Goal: Task Accomplishment & Management: Use online tool/utility

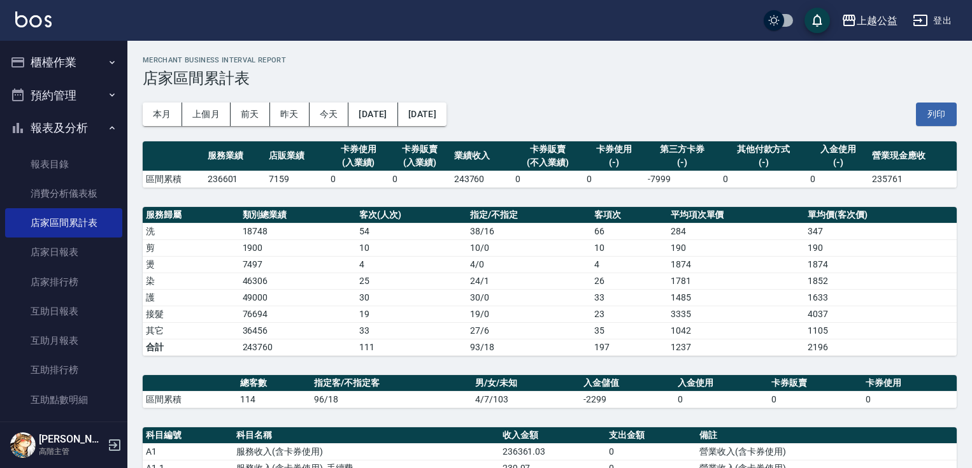
scroll to position [419, 0]
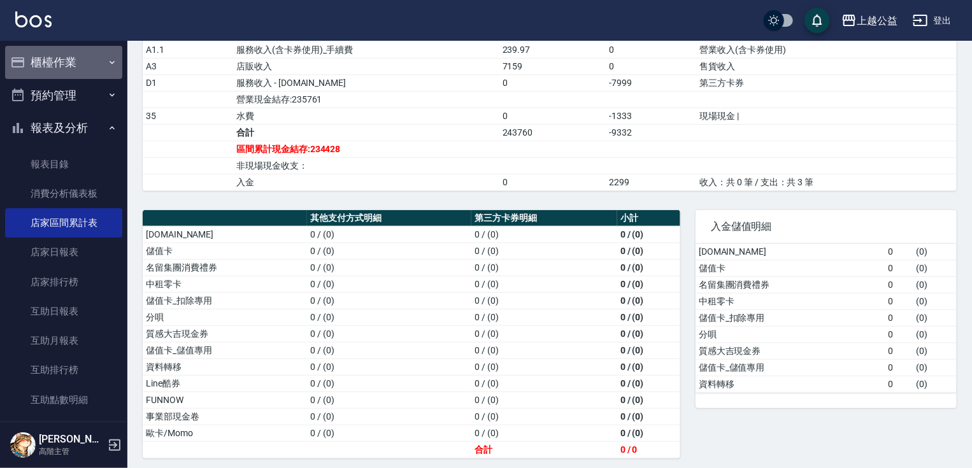
click at [97, 56] on button "櫃檯作業" at bounding box center [63, 62] width 117 height 33
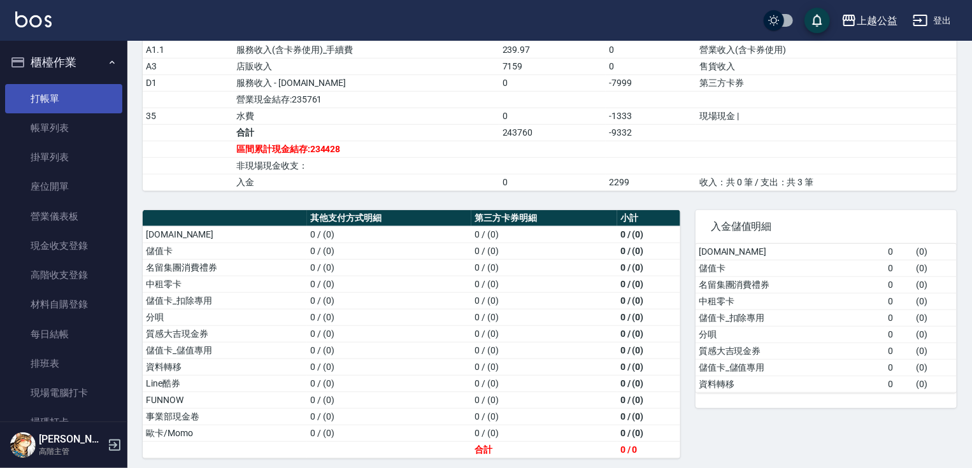
click at [88, 94] on link "打帳單" at bounding box center [63, 98] width 117 height 29
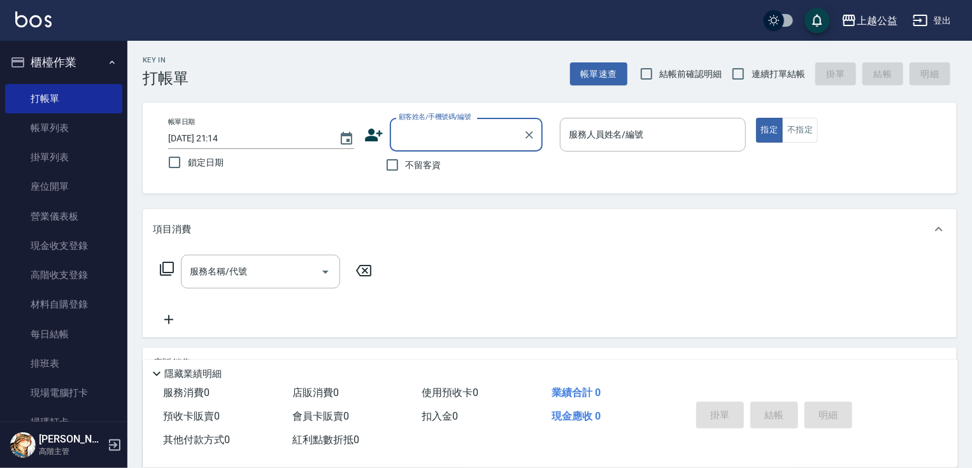
click at [428, 170] on span "不留客資" at bounding box center [424, 165] width 36 height 13
click at [406, 170] on input "不留客資" at bounding box center [392, 165] width 27 height 27
checkbox input "true"
click at [745, 75] on input "連續打單結帳" at bounding box center [738, 74] width 27 height 27
checkbox input "true"
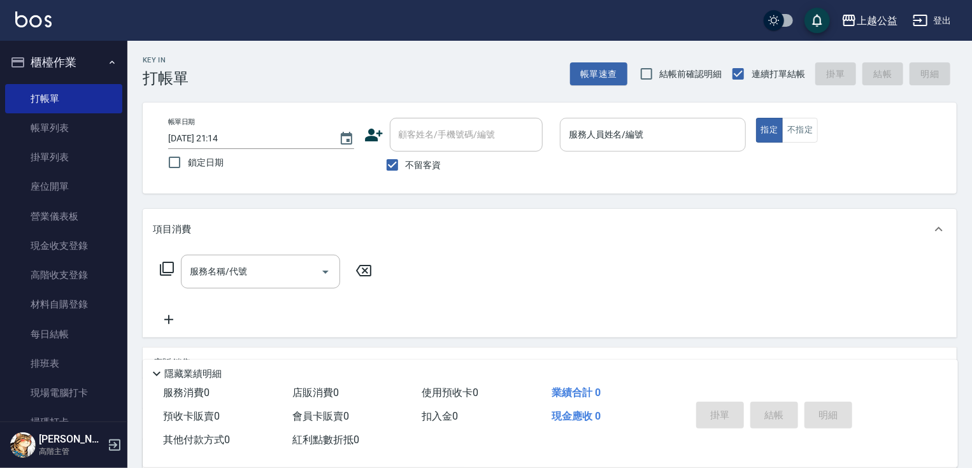
click at [659, 141] on input "服務人員姓名/編號" at bounding box center [653, 135] width 175 height 22
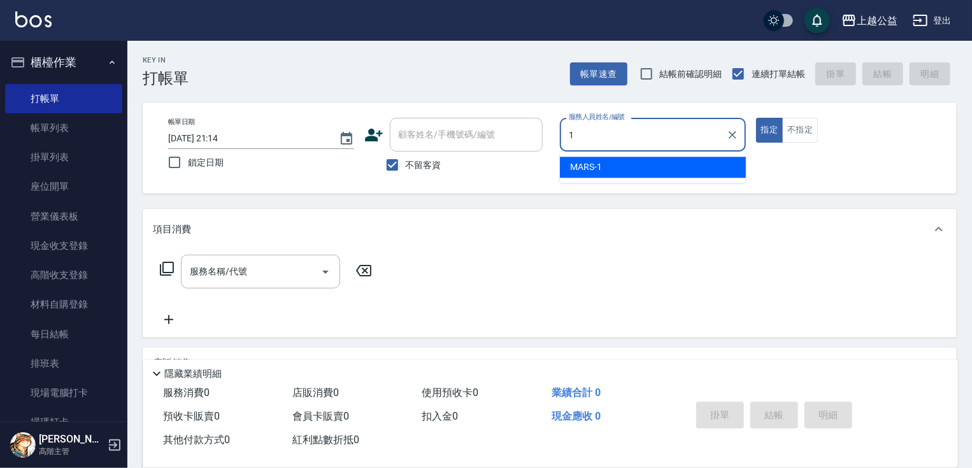
type input "MARS-1"
type button "true"
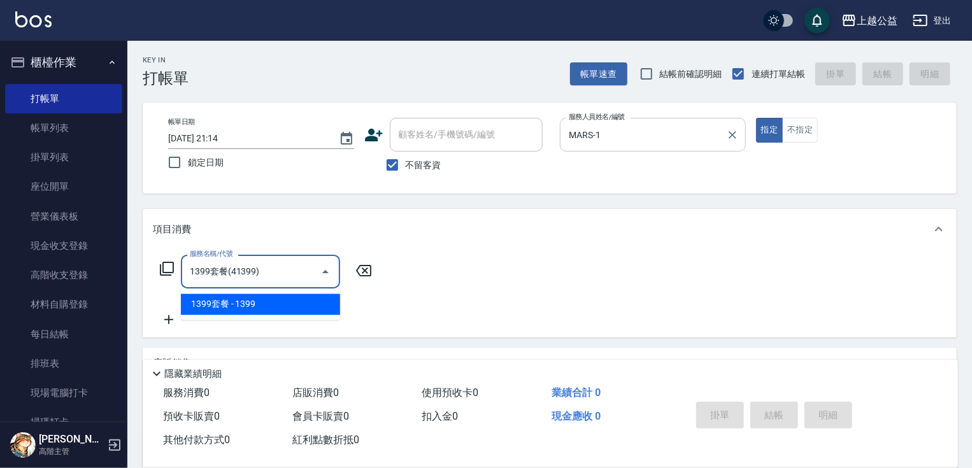
type input "1399套餐(41399)"
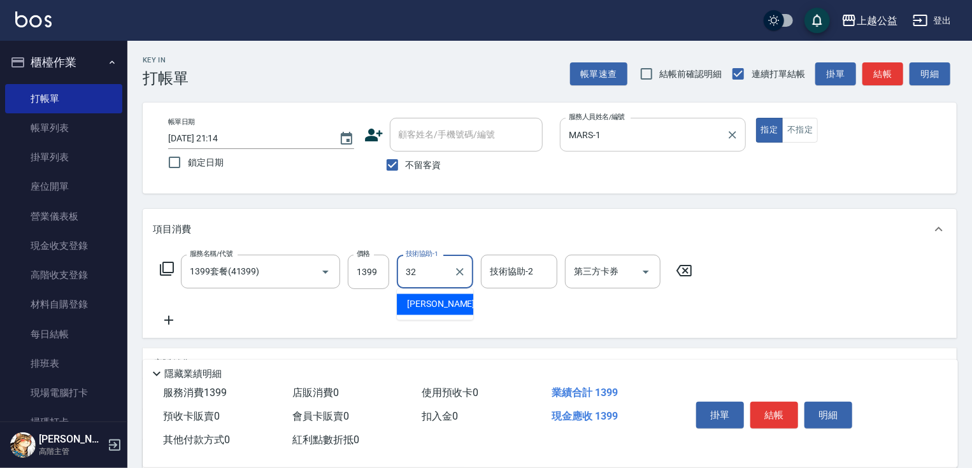
type input "[PERSON_NAME]-32"
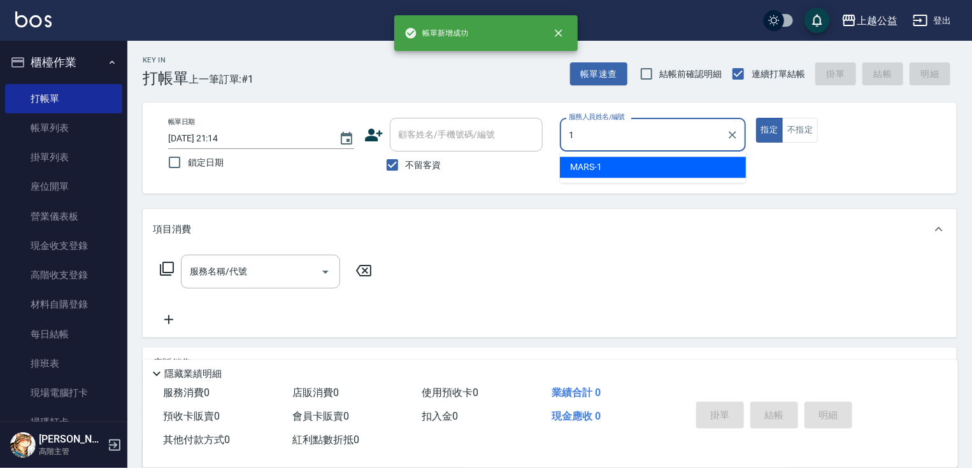
type input "MARS-1"
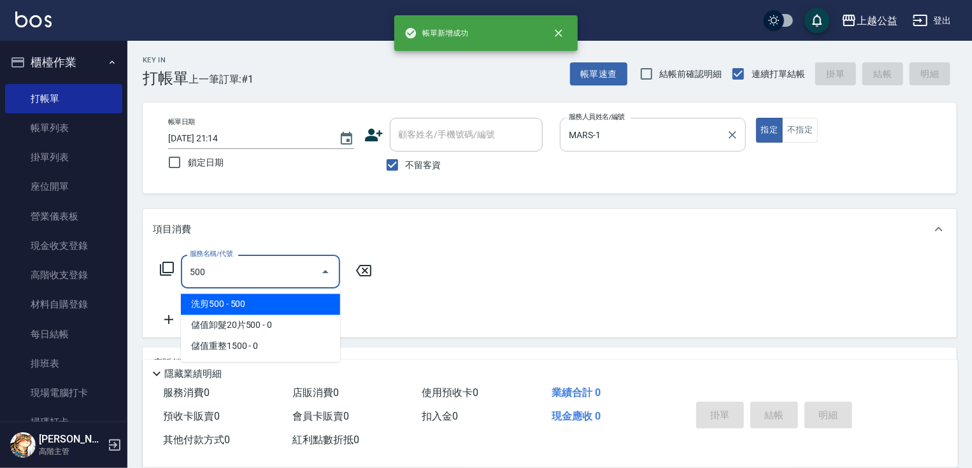
type input "洗剪500(500)"
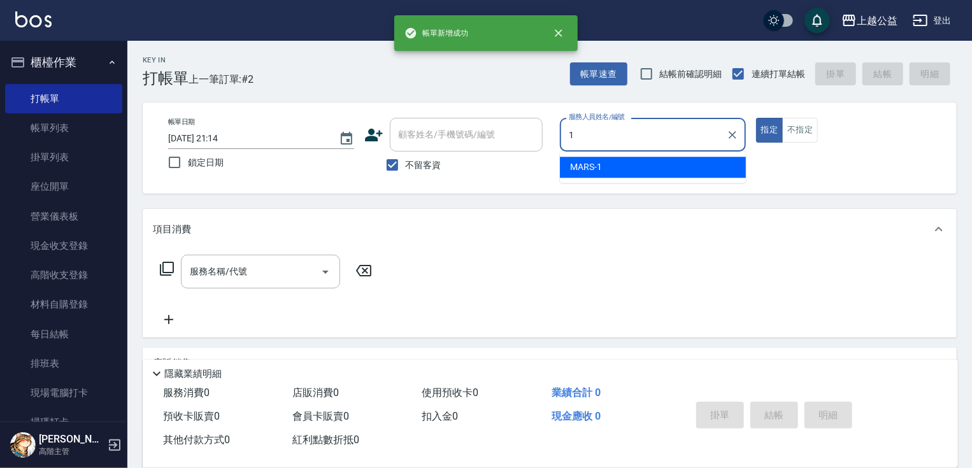
type input "MARS-1"
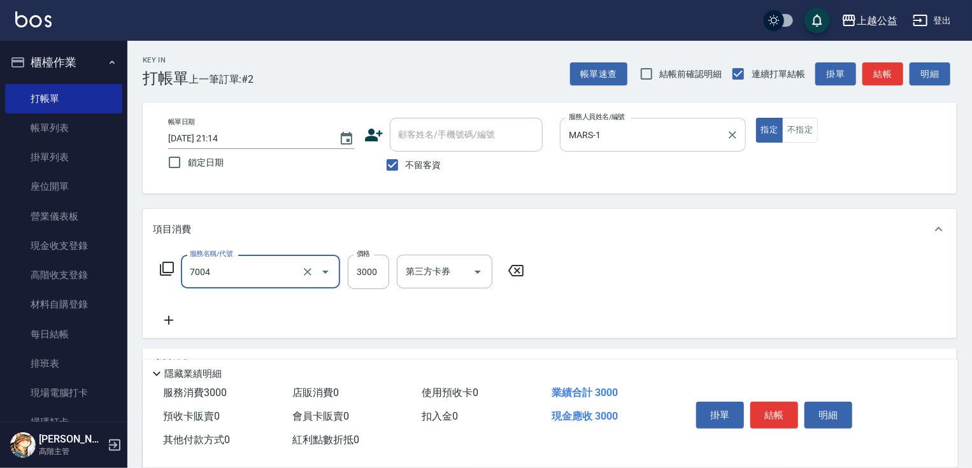
type input "重整3包(7004)"
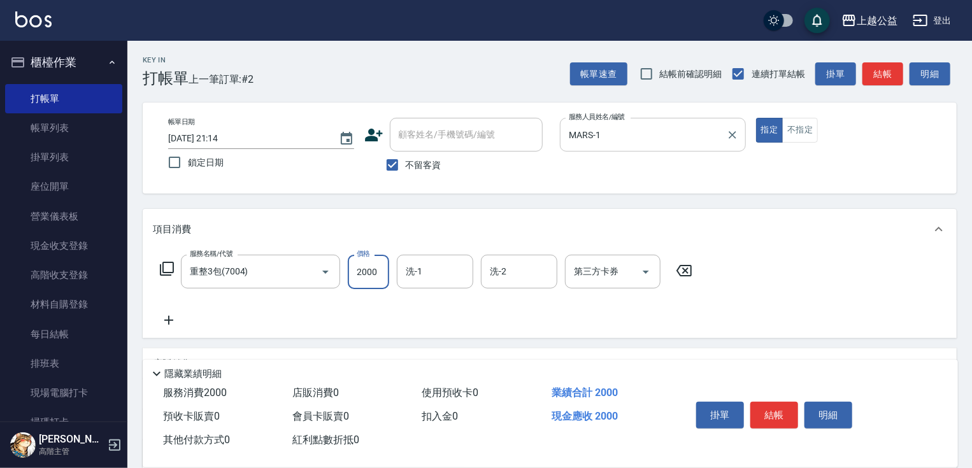
type input "2000"
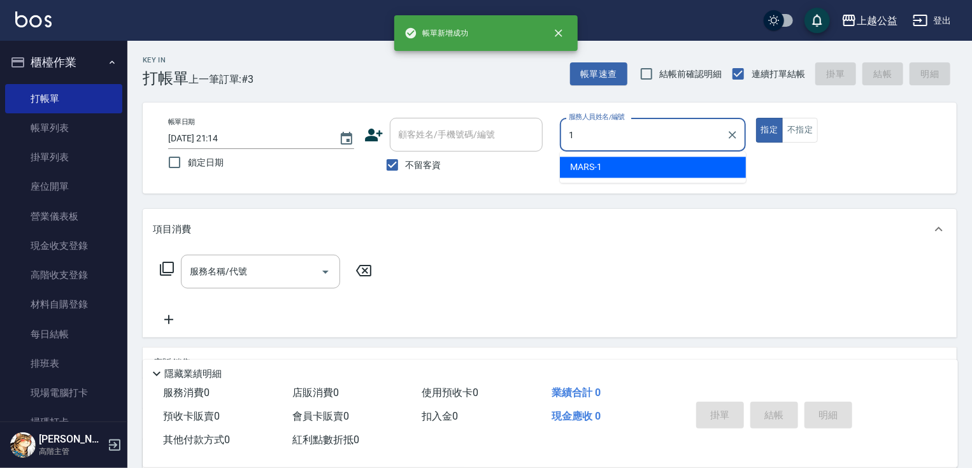
type input "MARS-1"
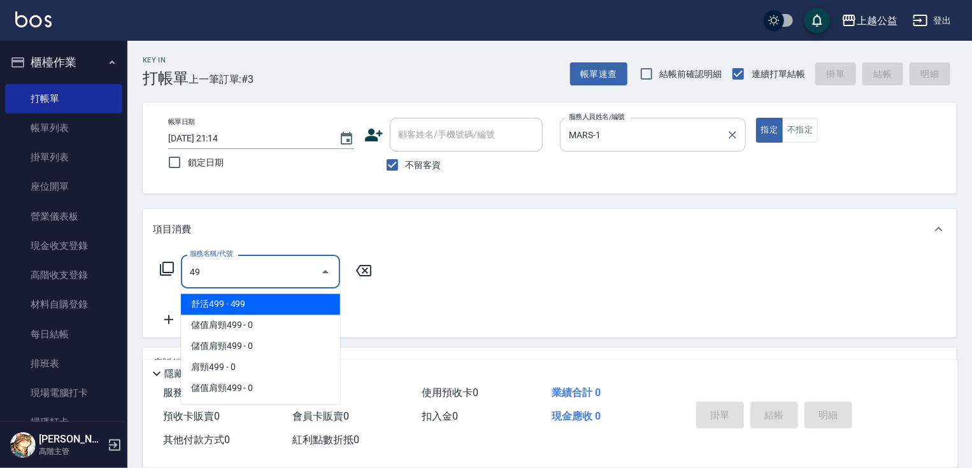
type input "4"
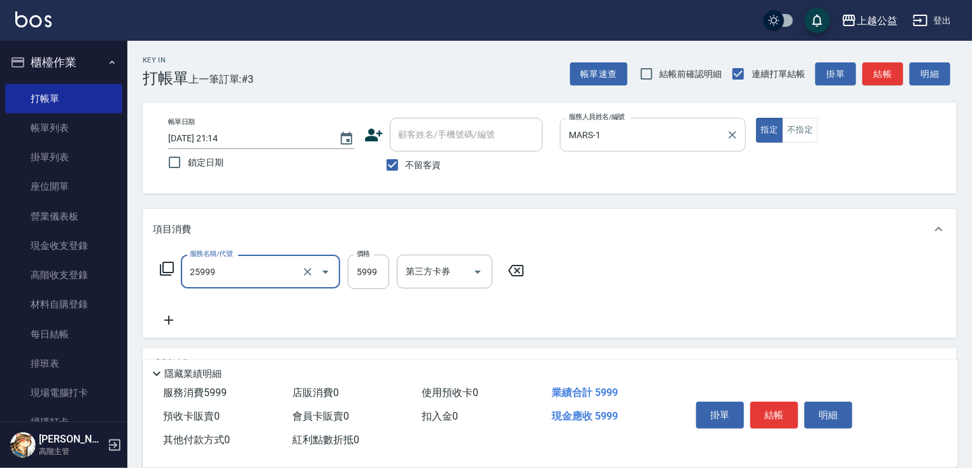
type input "雙棍金鑽16吋3包(25999)"
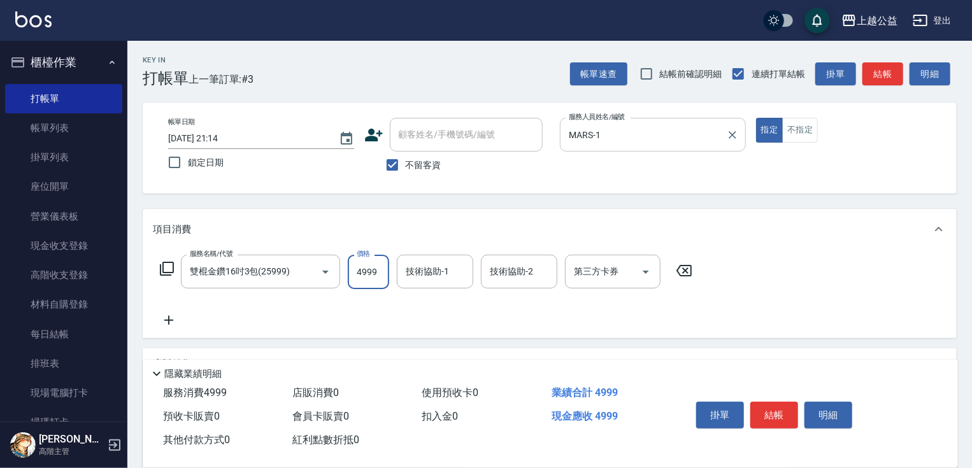
type input "4999"
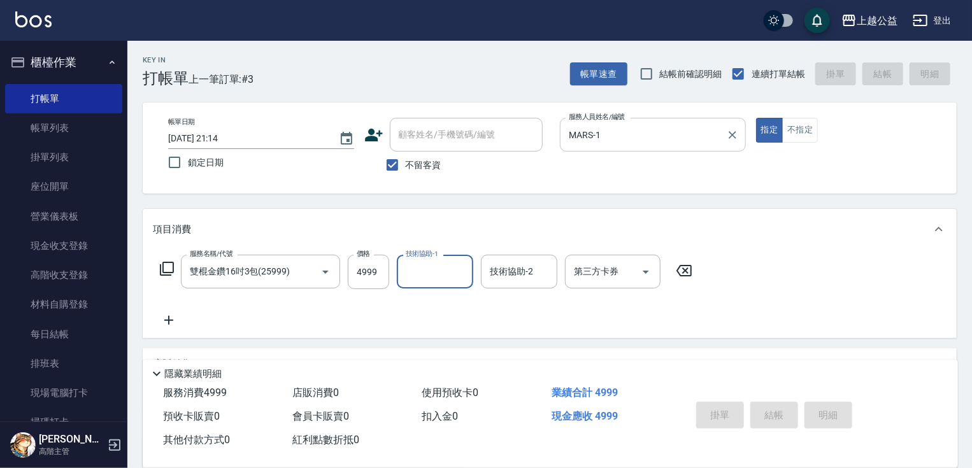
type input "[DATE] 21:15"
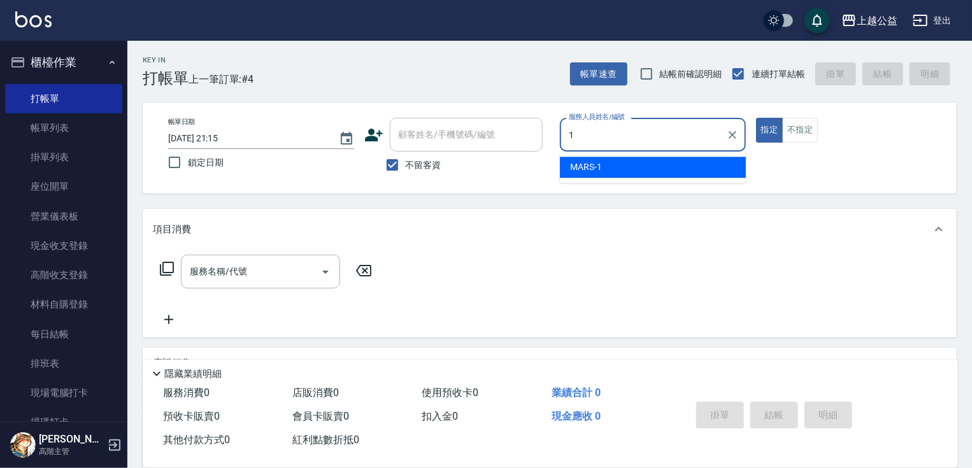
type input "MARS-1"
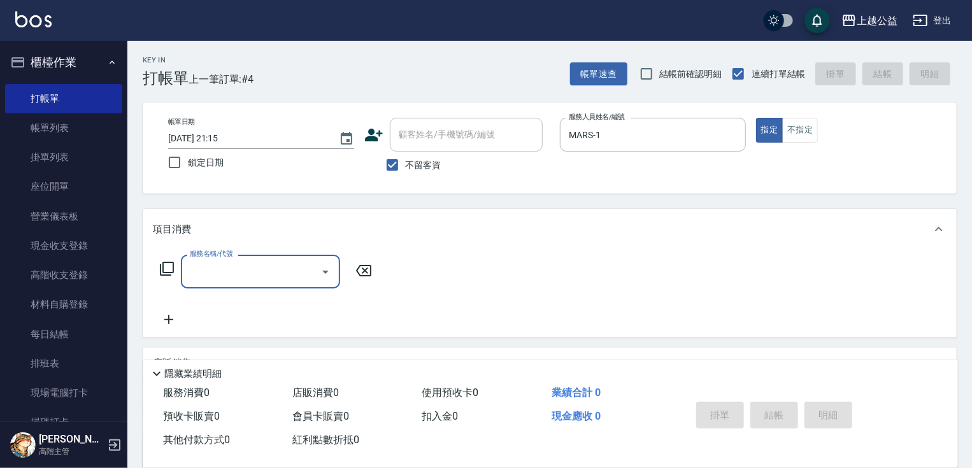
click at [168, 268] on icon at bounding box center [166, 268] width 15 height 15
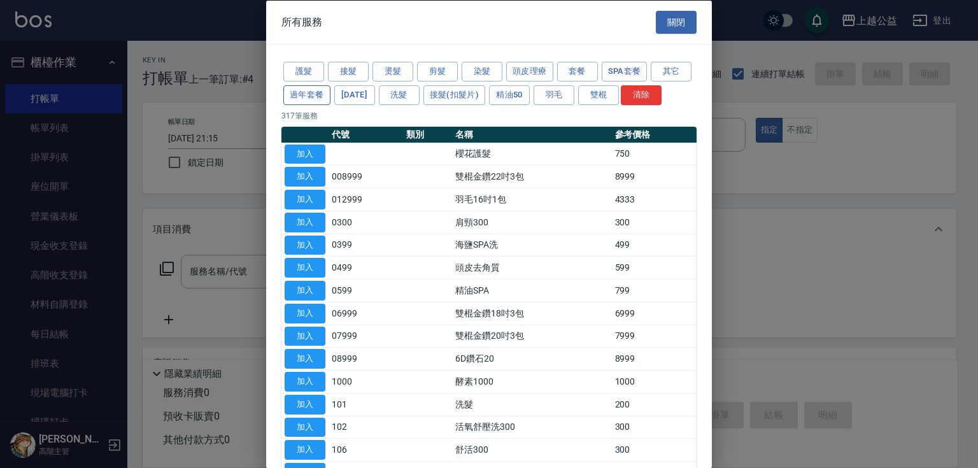
click at [331, 96] on button "過年套餐" at bounding box center [306, 95] width 47 height 20
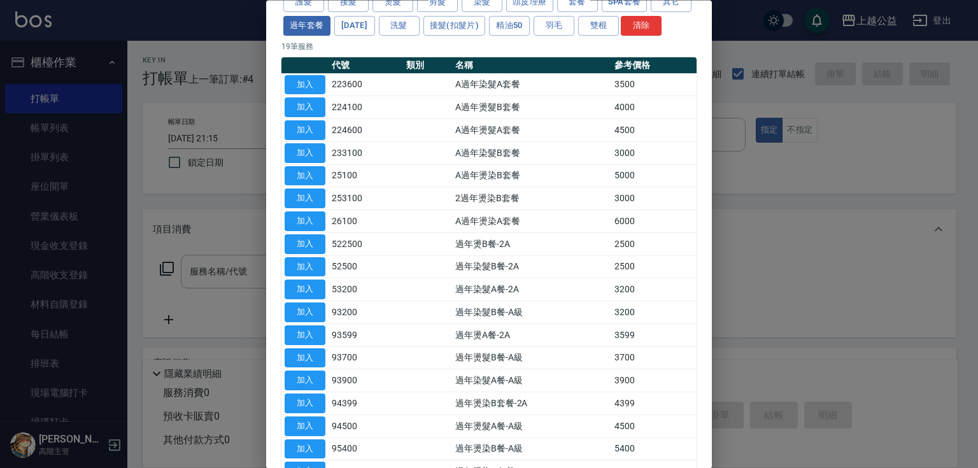
drag, startPoint x: 496, startPoint y: 252, endPoint x: 503, endPoint y: 293, distance: 41.5
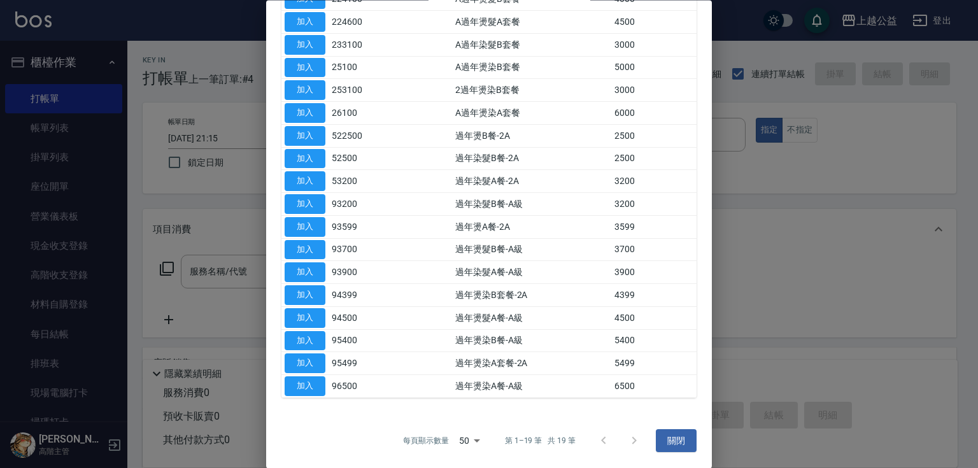
drag, startPoint x: 512, startPoint y: 220, endPoint x: 522, endPoint y: 268, distance: 48.9
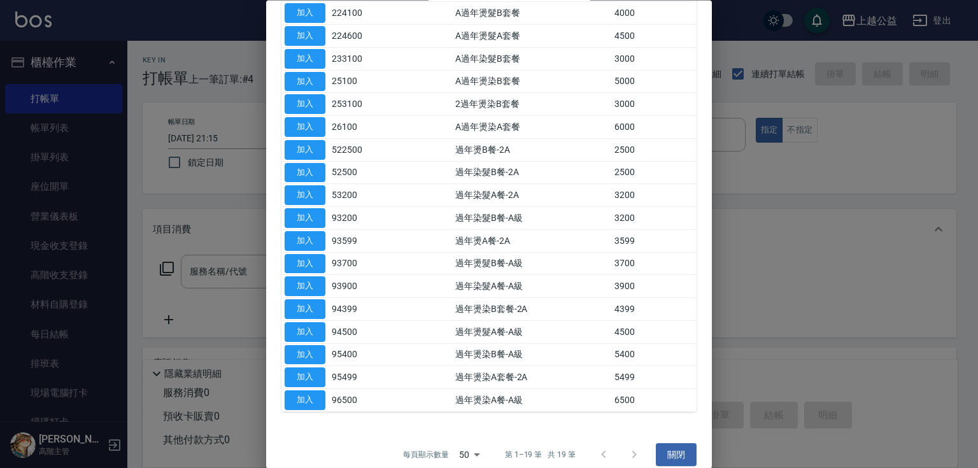
scroll to position [0, 0]
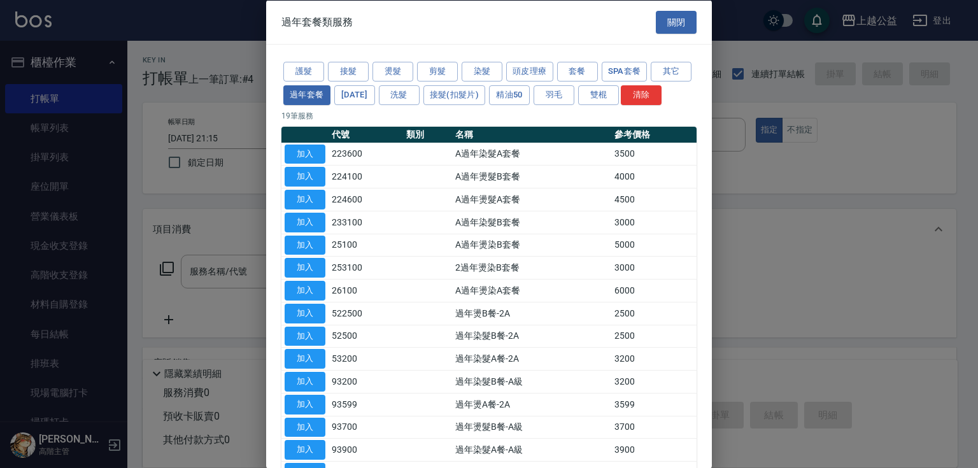
drag, startPoint x: 518, startPoint y: 264, endPoint x: 281, endPoint y: 134, distance: 270.6
click at [351, 74] on button "接髮" at bounding box center [348, 72] width 41 height 20
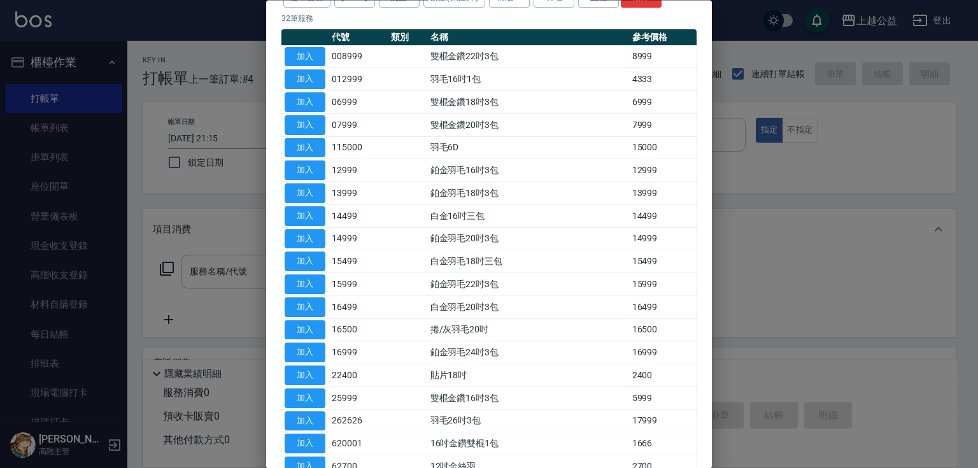
drag, startPoint x: 547, startPoint y: 255, endPoint x: 559, endPoint y: 315, distance: 61.1
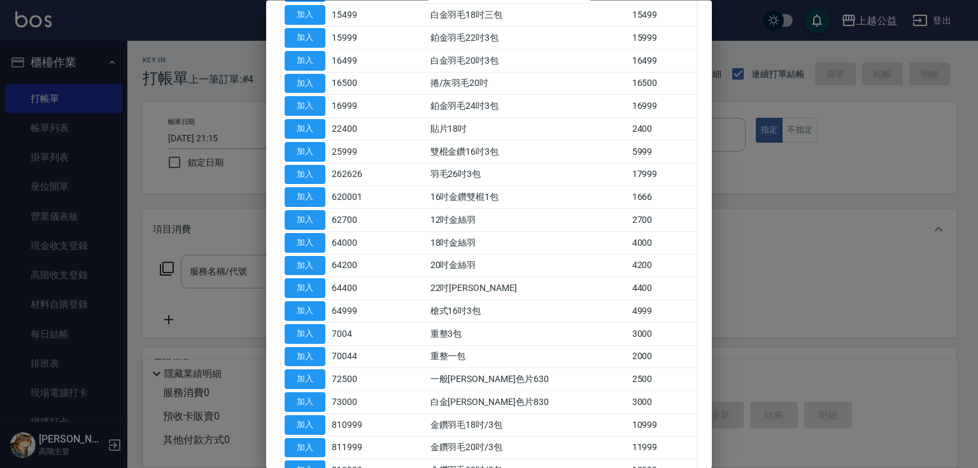
drag, startPoint x: 524, startPoint y: 269, endPoint x: 533, endPoint y: 308, distance: 39.9
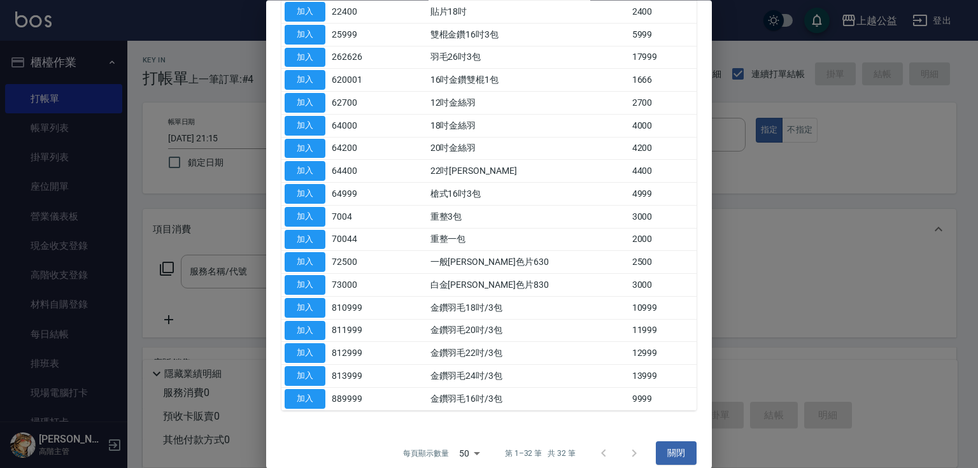
scroll to position [488, 0]
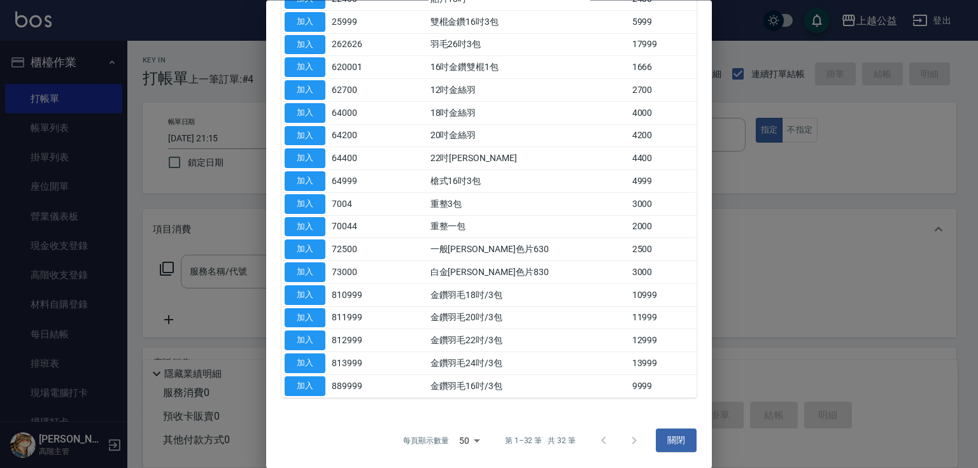
drag, startPoint x: 545, startPoint y: 376, endPoint x: 547, endPoint y: 386, distance: 9.7
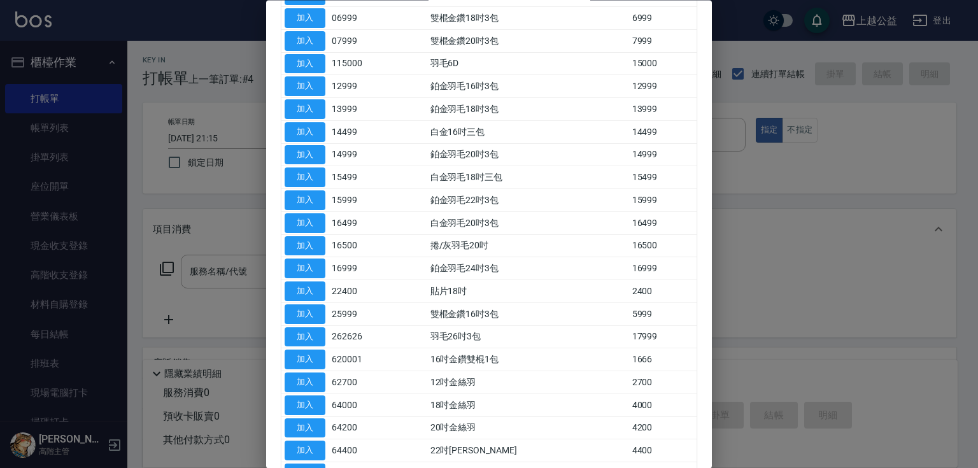
drag, startPoint x: 497, startPoint y: 341, endPoint x: 501, endPoint y: 287, distance: 54.3
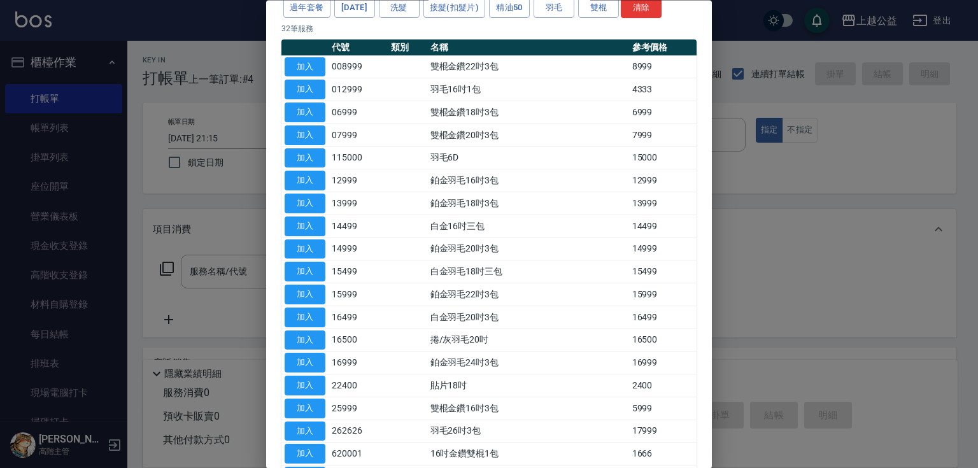
drag, startPoint x: 545, startPoint y: 329, endPoint x: 533, endPoint y: 278, distance: 52.4
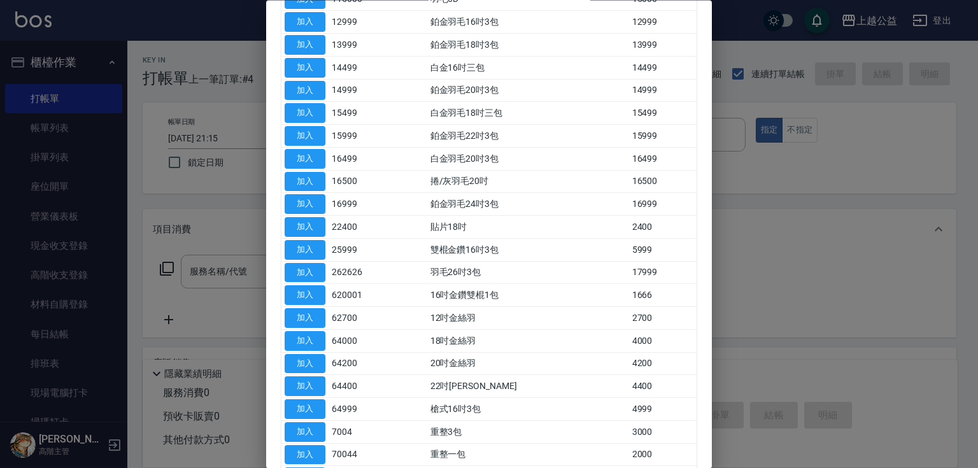
drag, startPoint x: 522, startPoint y: 301, endPoint x: 529, endPoint y: 318, distance: 18.6
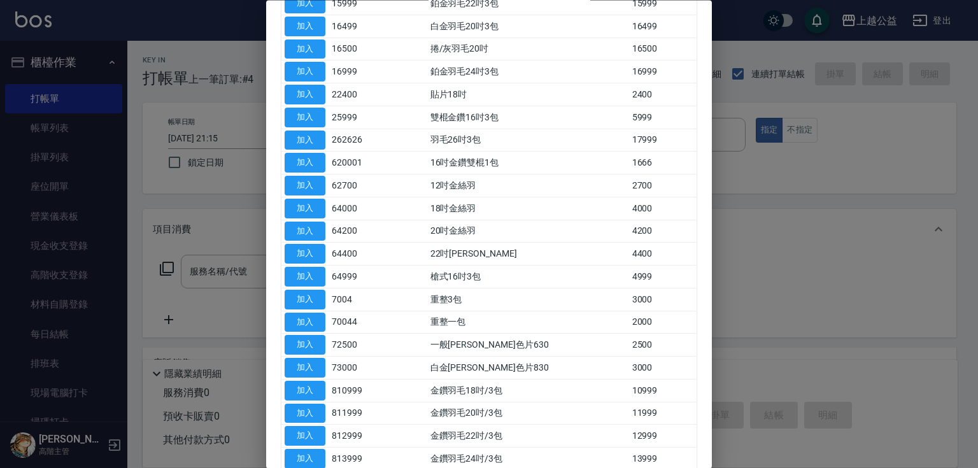
drag, startPoint x: 517, startPoint y: 301, endPoint x: 527, endPoint y: 332, distance: 32.8
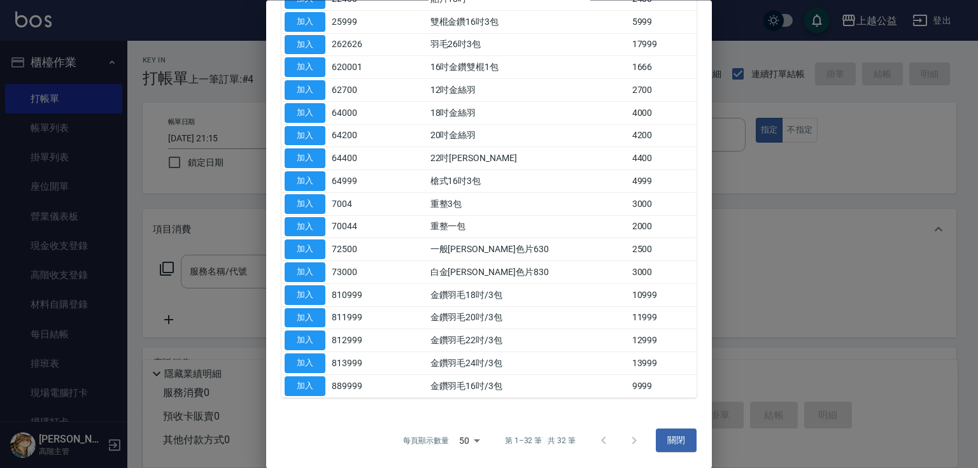
drag, startPoint x: 500, startPoint y: 352, endPoint x: 510, endPoint y: 397, distance: 46.2
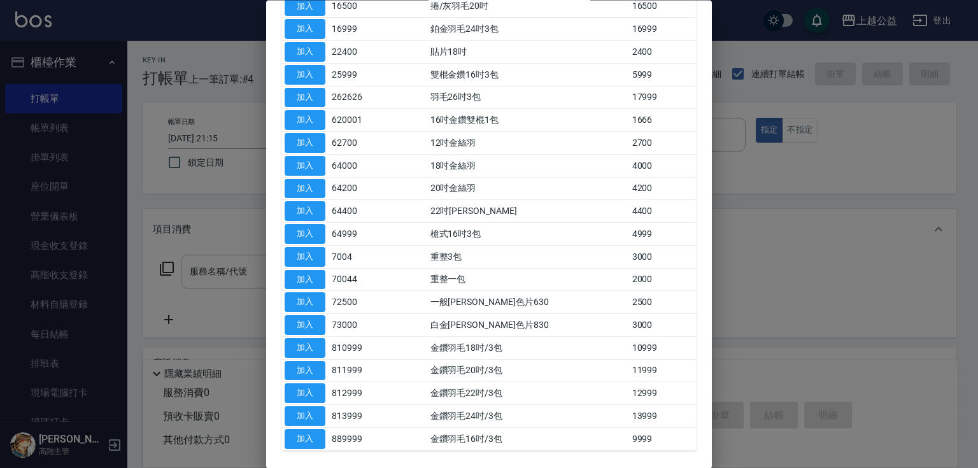
drag, startPoint x: 489, startPoint y: 349, endPoint x: 488, endPoint y: 331, distance: 17.9
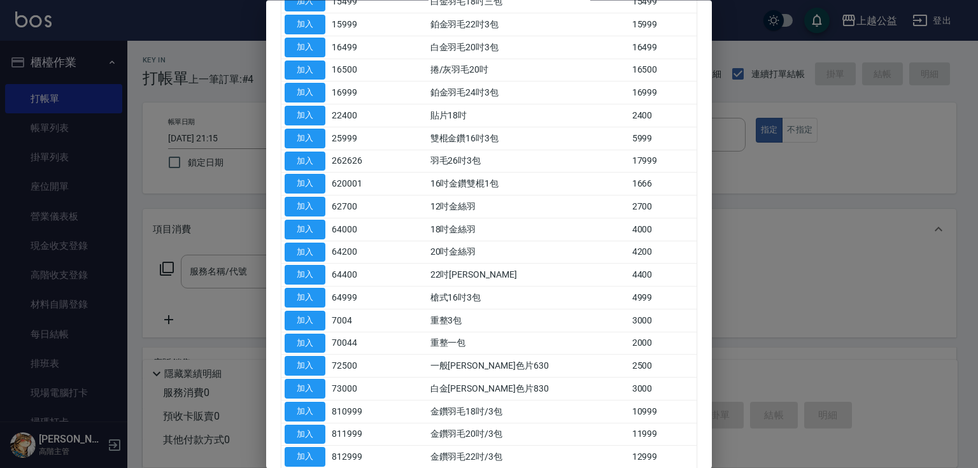
drag, startPoint x: 493, startPoint y: 334, endPoint x: 490, endPoint y: 290, distance: 43.4
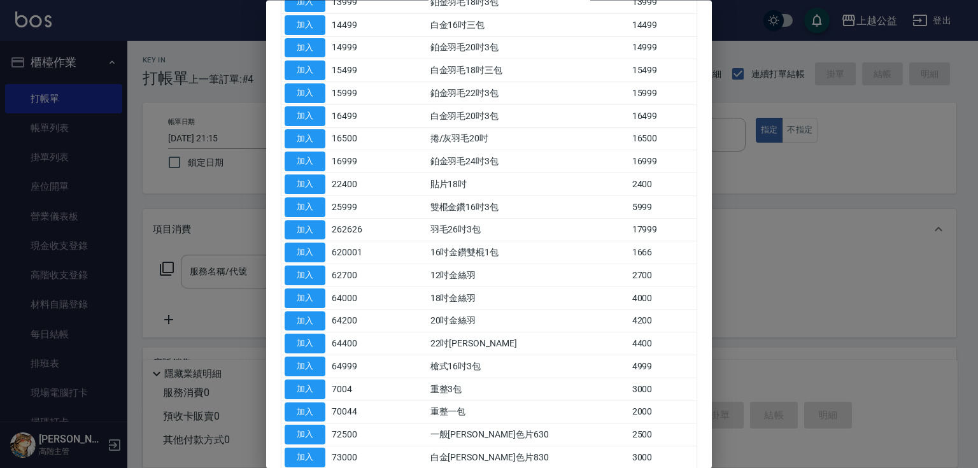
drag, startPoint x: 485, startPoint y: 345, endPoint x: 485, endPoint y: 308, distance: 36.9
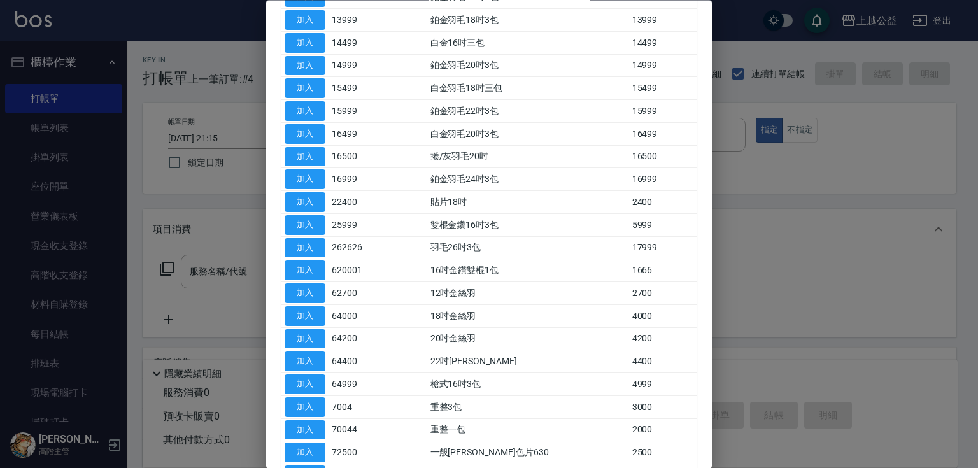
drag, startPoint x: 704, startPoint y: 262, endPoint x: 698, endPoint y: 240, distance: 23.2
click at [698, 240] on div "護髮 接髮 燙髮 剪髮 染髮 頭皮理療 套餐 SPA套餐 其它 過年套餐 [DATE] 洗髮 接髮(扣髮片) 精油50 羽毛 雙棍 清除 32 筆服務 代號 …" at bounding box center [489, 195] width 446 height 843
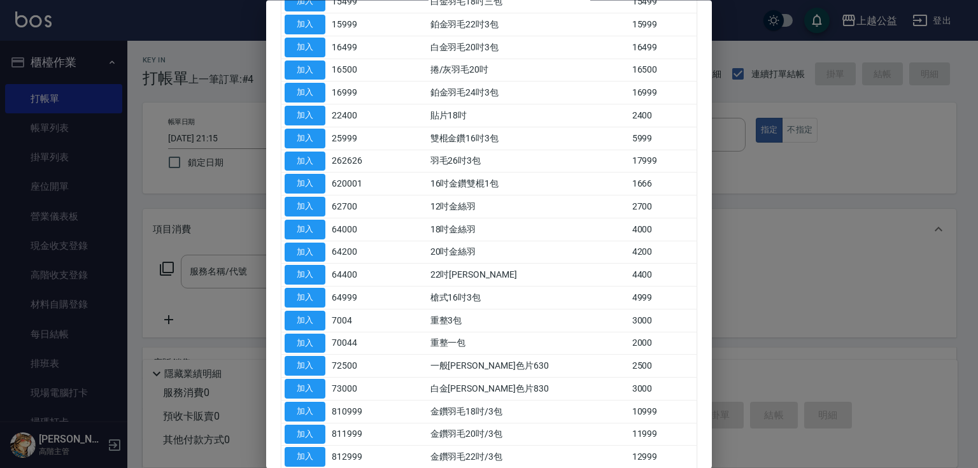
scroll to position [366, 0]
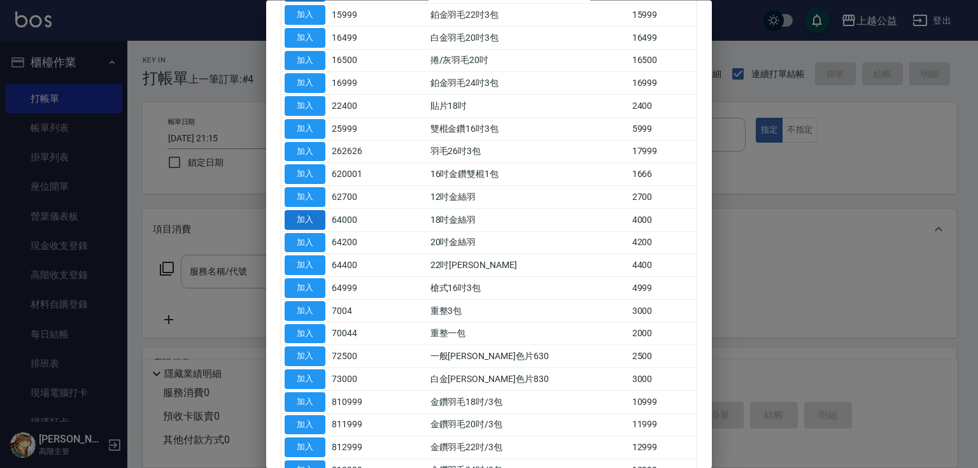
click at [313, 230] on button "加入" at bounding box center [305, 220] width 41 height 20
type input "18吋金絲羽(64000)"
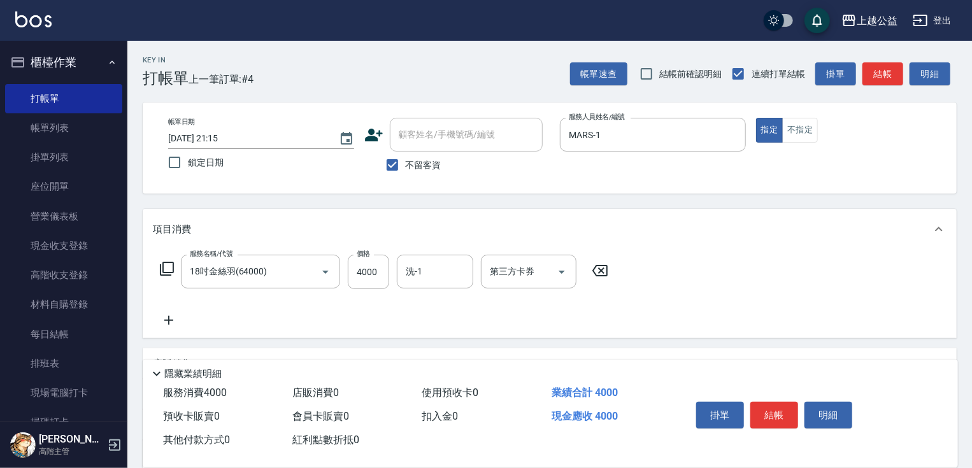
drag, startPoint x: 374, startPoint y: 261, endPoint x: 436, endPoint y: 237, distance: 67.0
click at [375, 261] on input "4000" at bounding box center [368, 272] width 41 height 34
type input "3000"
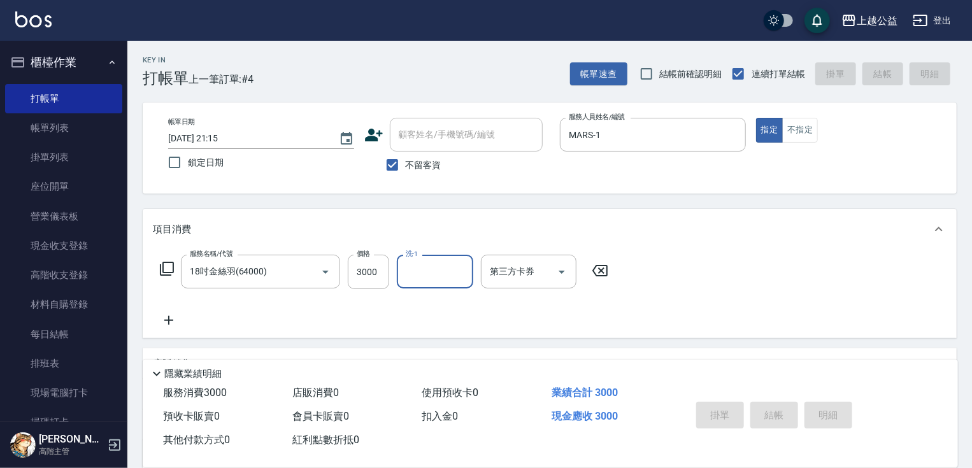
type input "[DATE] 21:16"
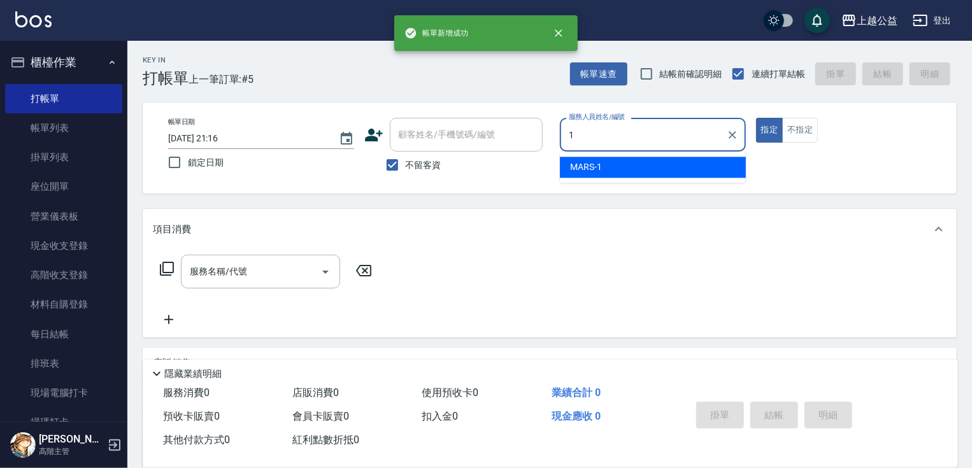
type input "MARS-1"
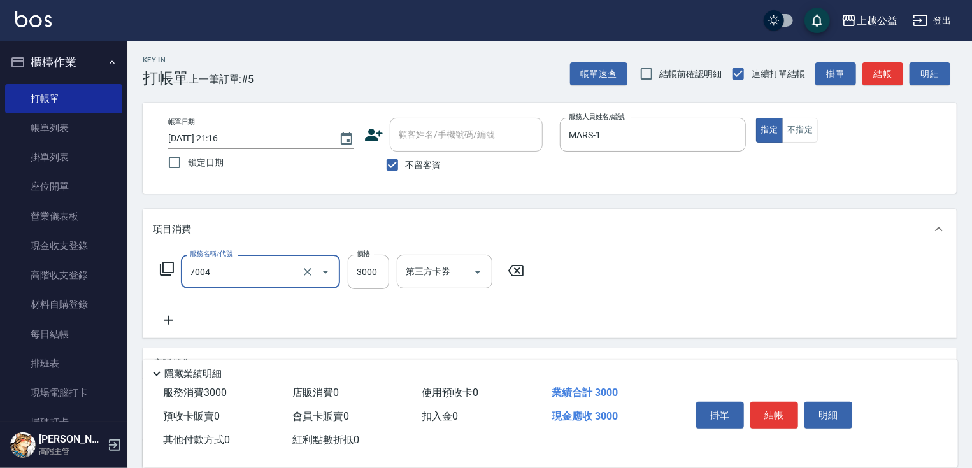
type input "重整3包(7004)"
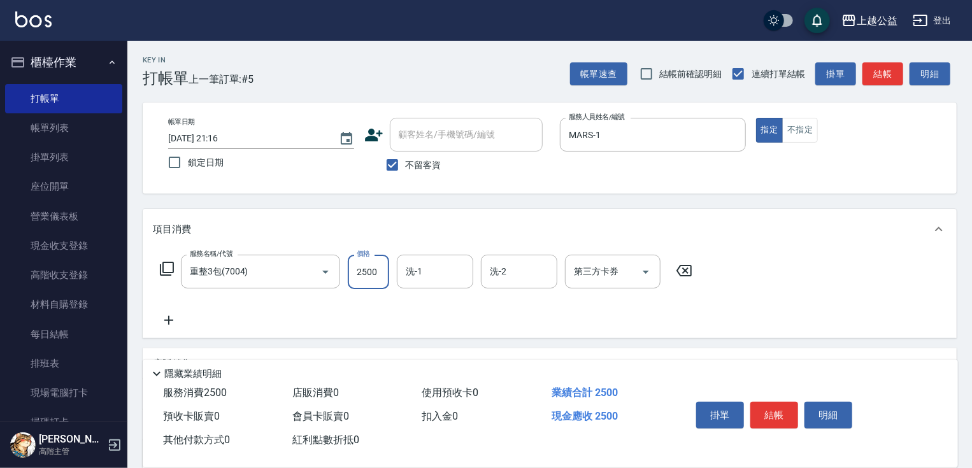
type input "2500"
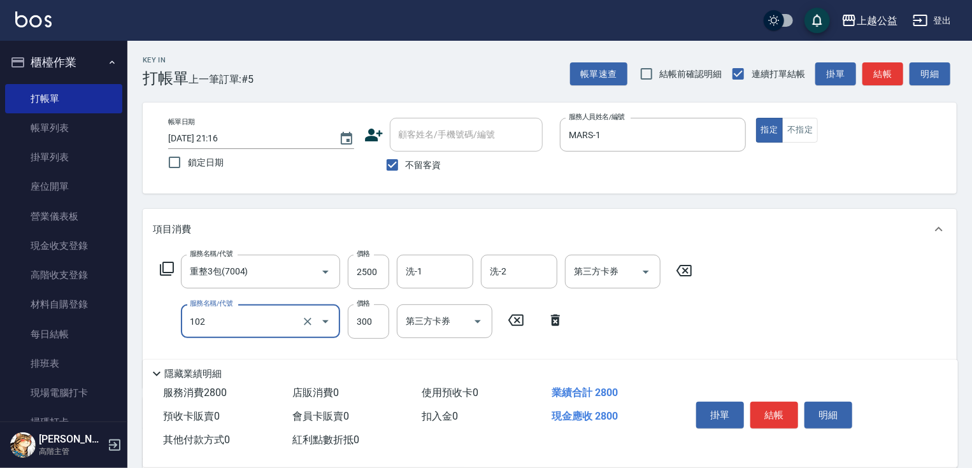
type input "活氧舒壓洗300(102)"
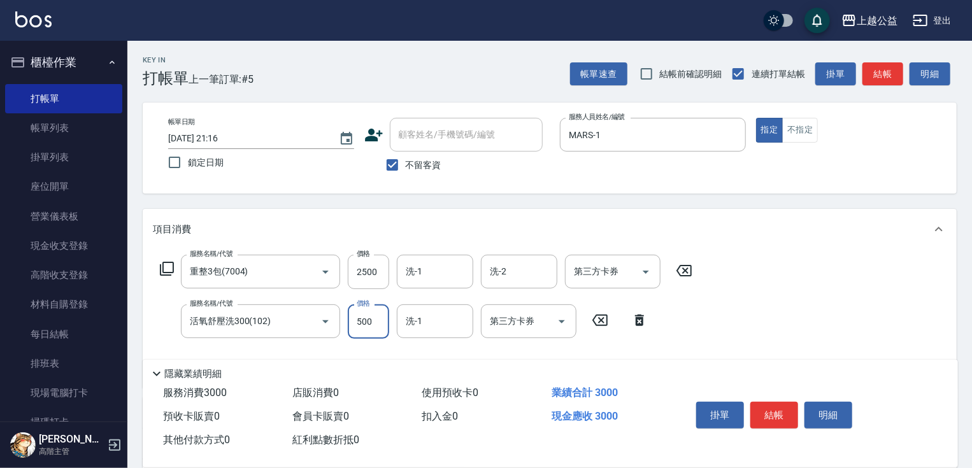
type input "500"
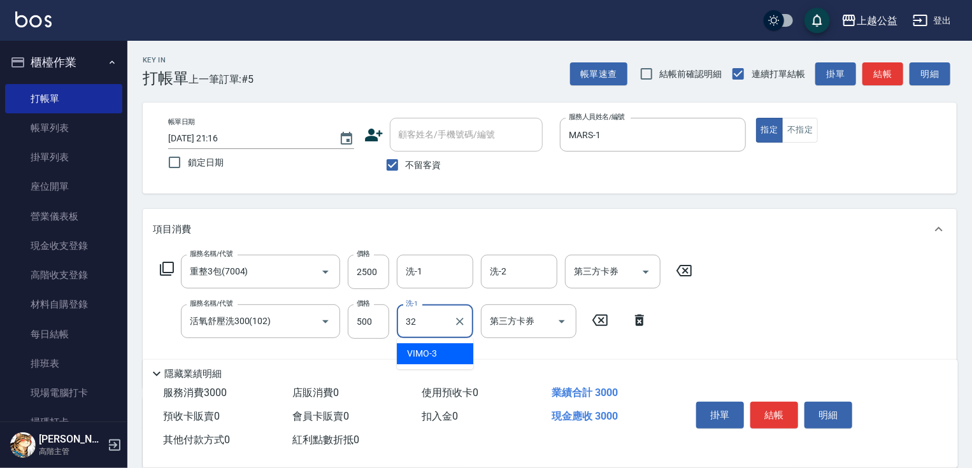
type input "[PERSON_NAME]-32"
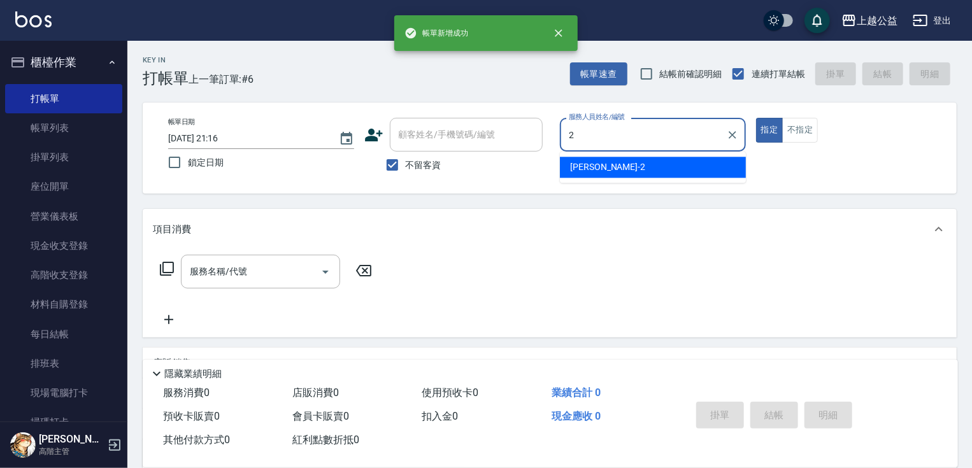
type input "[PERSON_NAME]-2"
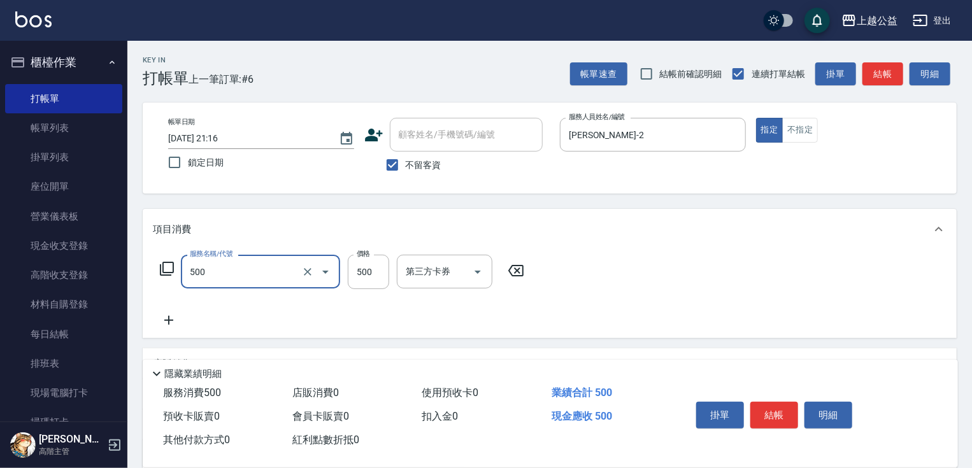
type input "洗剪500(500)"
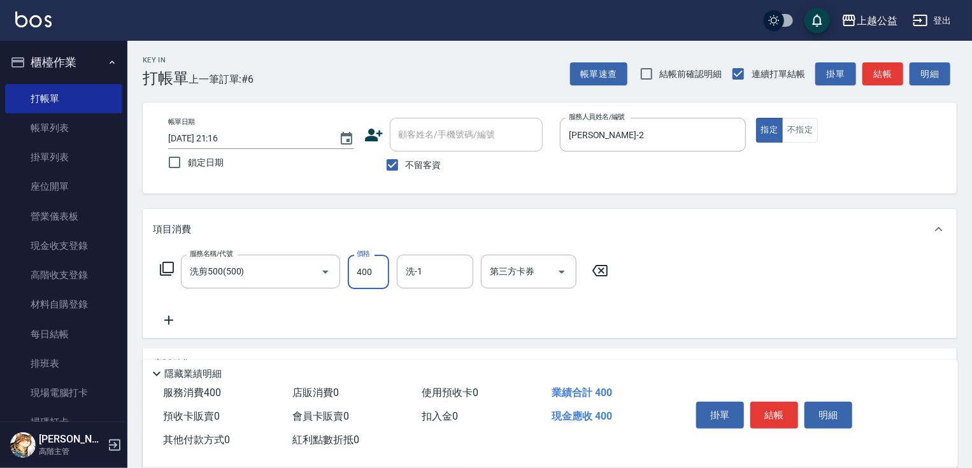
type input "400"
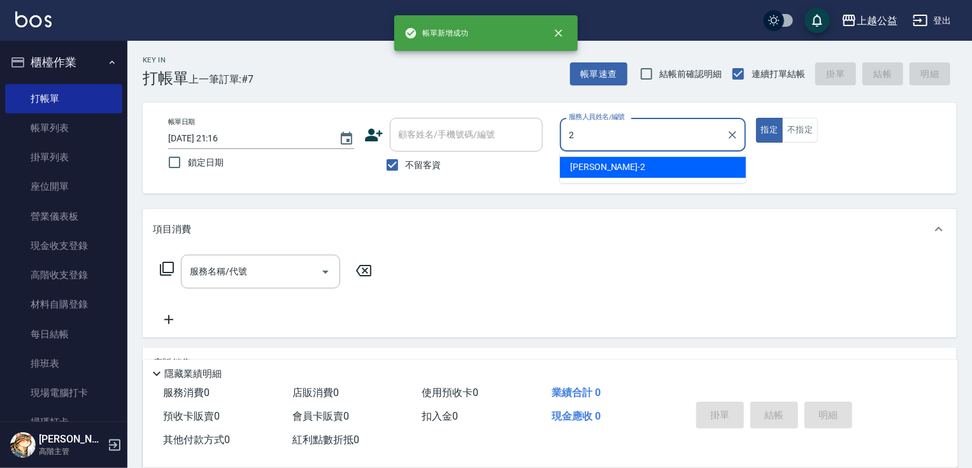
type input "[PERSON_NAME]-2"
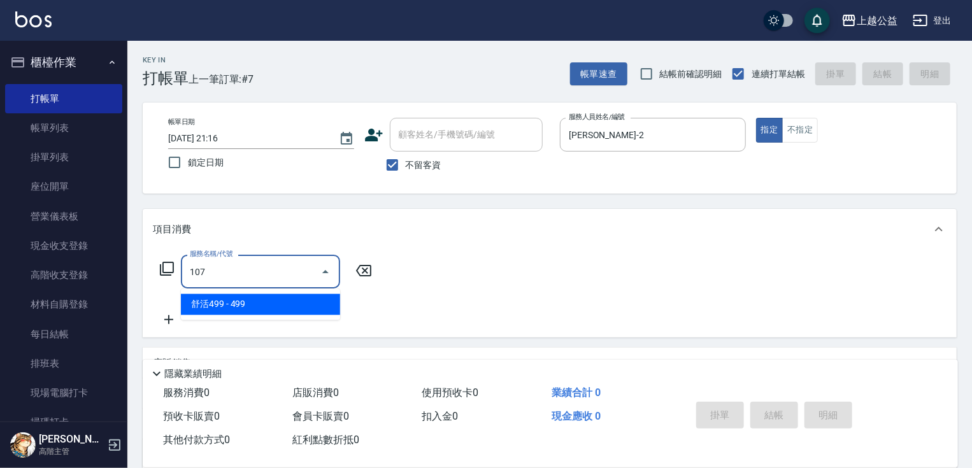
type input "舒活499(107)"
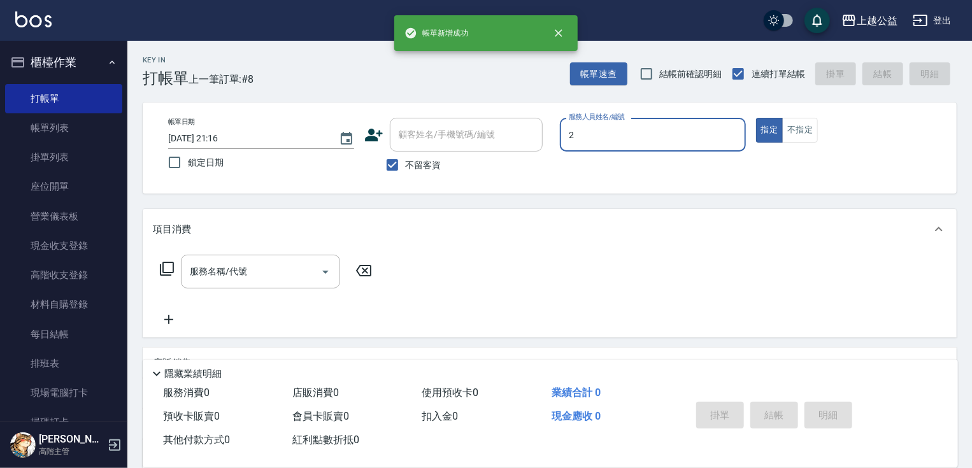
type input "[PERSON_NAME]-2"
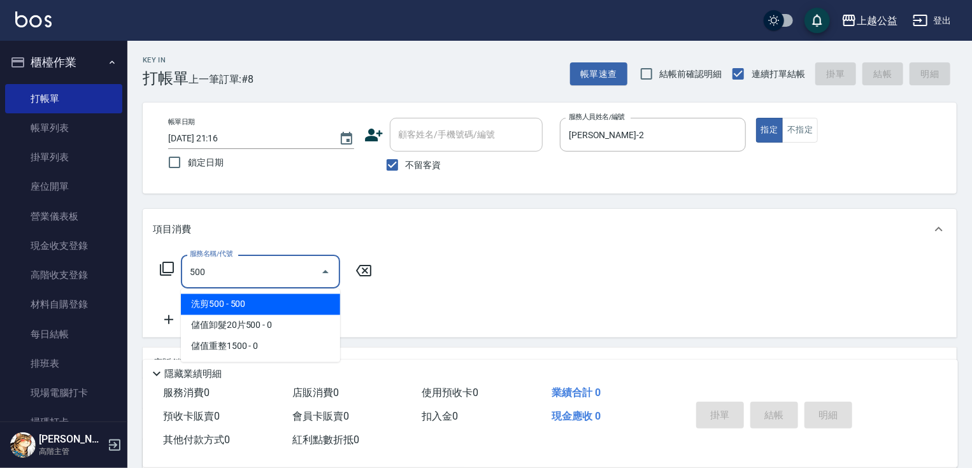
type input "洗剪500(500)"
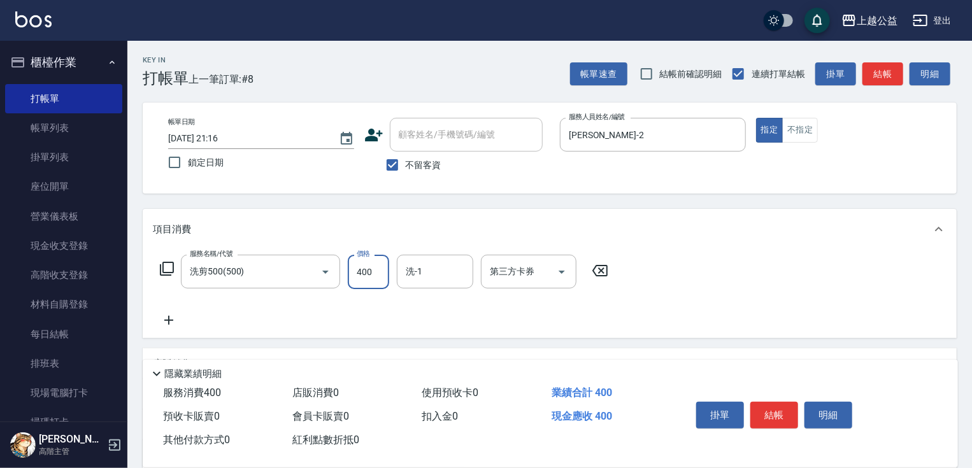
type input "400"
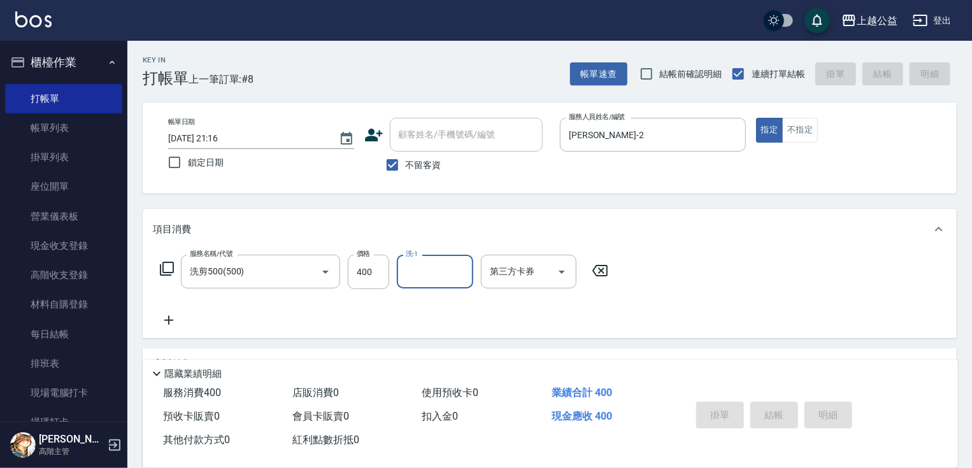
type input "[DATE] 21:17"
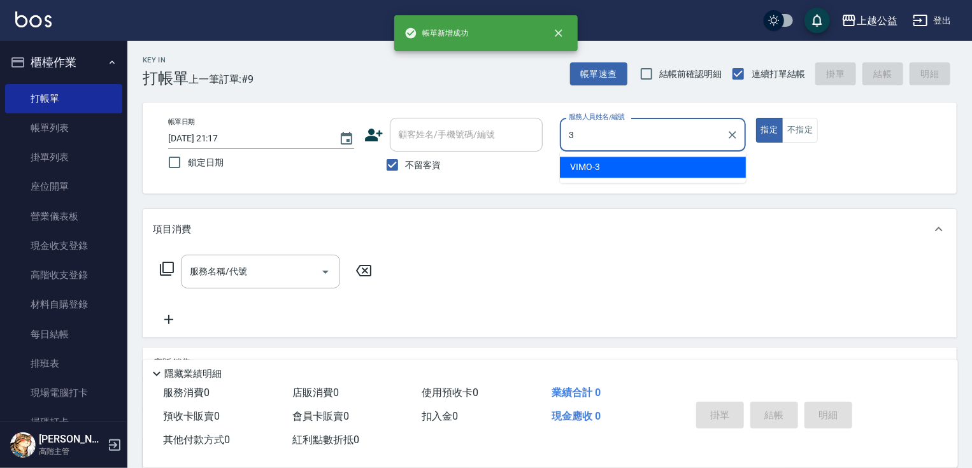
type input "VIMO-3"
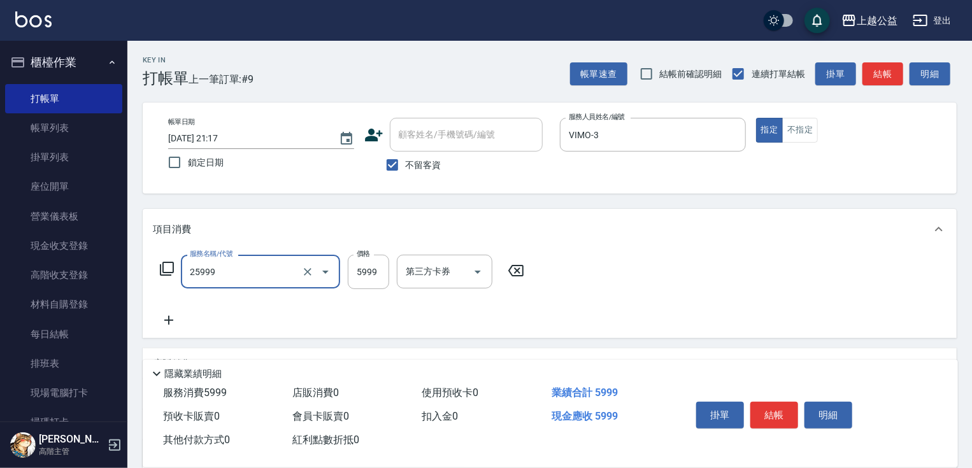
type input "雙棍金鑽16吋3包(25999)"
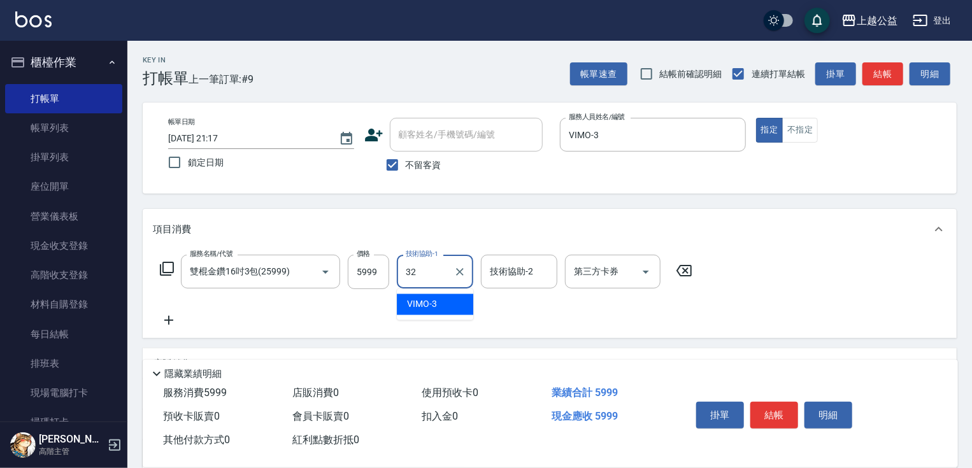
type input "[PERSON_NAME]-32"
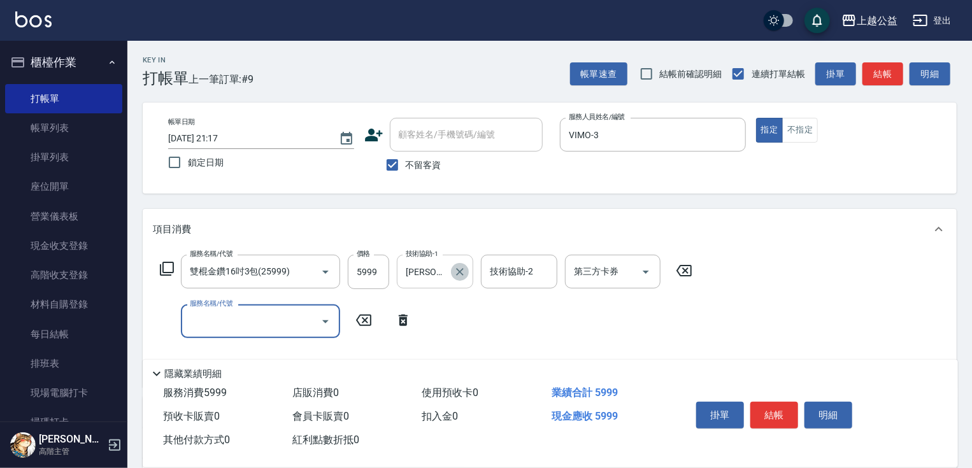
click at [462, 274] on icon "Clear" at bounding box center [460, 272] width 8 height 8
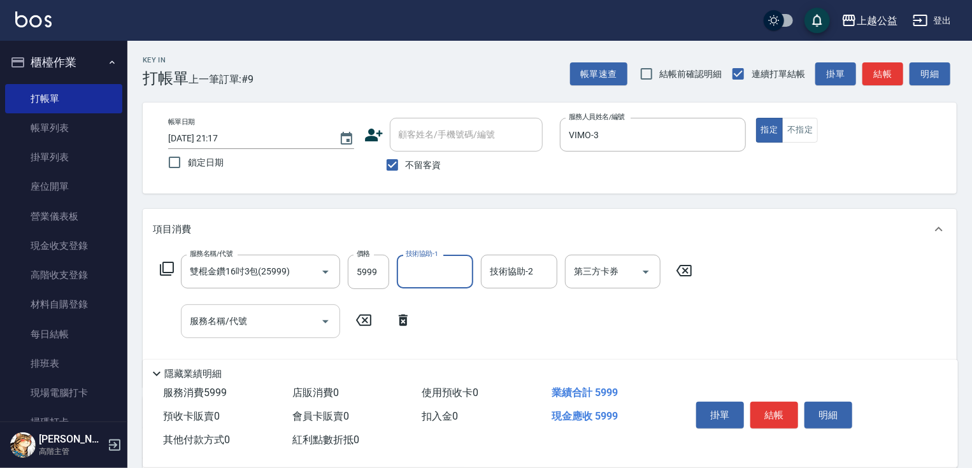
click at [250, 326] on input "服務名稱/代號" at bounding box center [251, 321] width 129 height 22
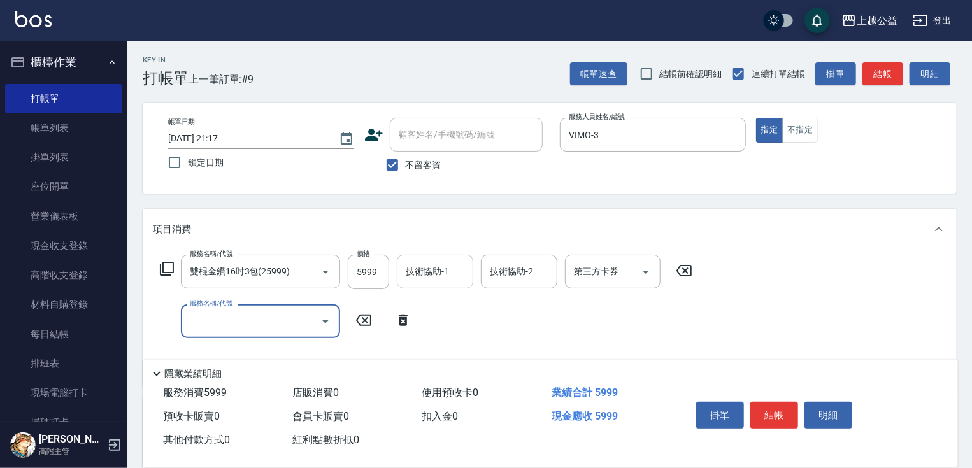
click at [171, 267] on icon at bounding box center [166, 268] width 15 height 15
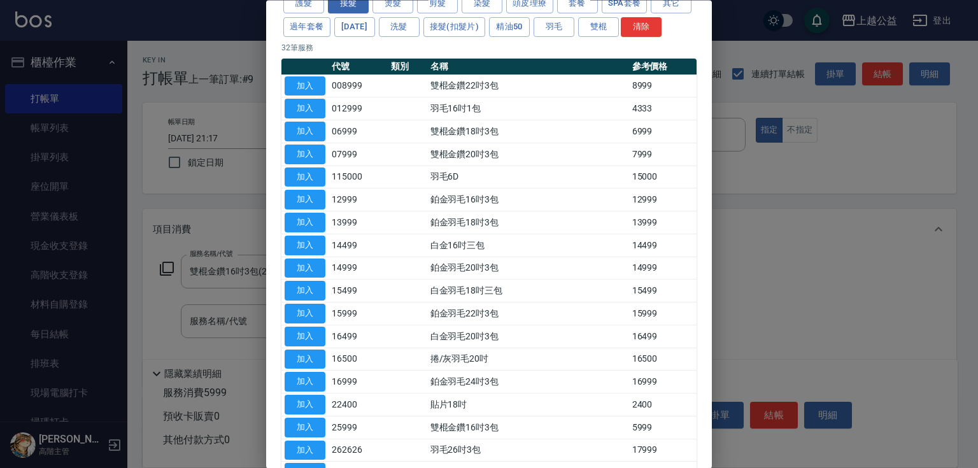
scroll to position [68, 0]
click at [619, 29] on button "雙棍" at bounding box center [598, 27] width 41 height 20
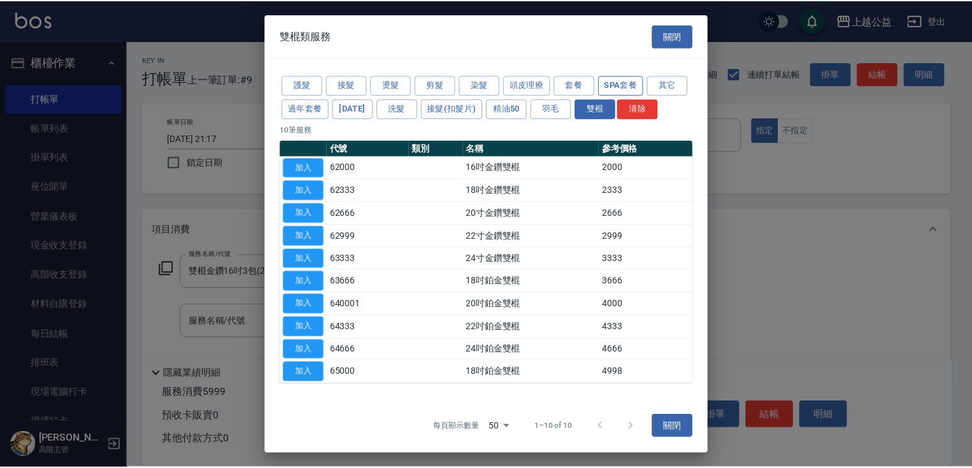
scroll to position [0, 0]
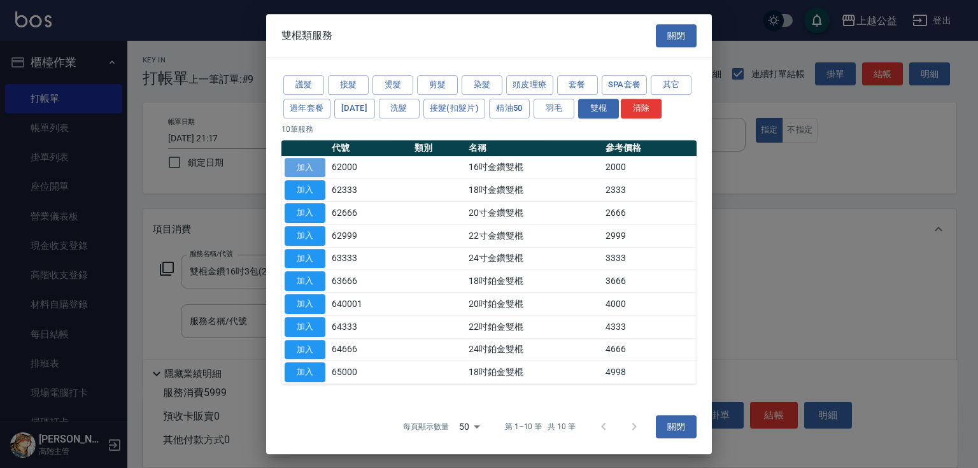
click at [310, 169] on button "加入" at bounding box center [305, 168] width 41 height 20
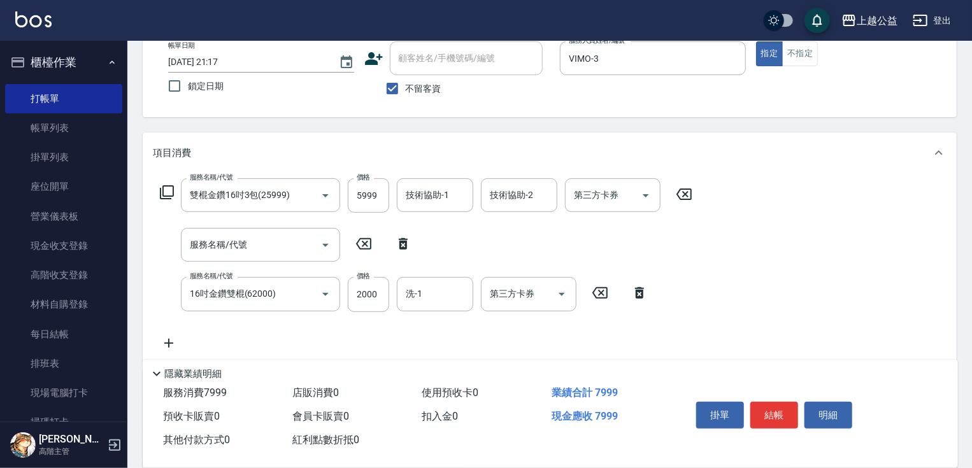
drag, startPoint x: 440, startPoint y: 329, endPoint x: 451, endPoint y: 362, distance: 35.7
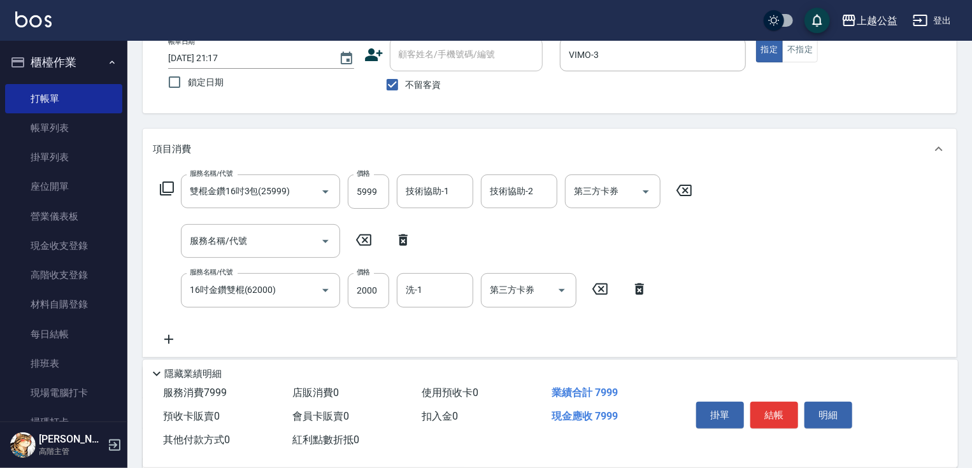
click at [398, 240] on icon at bounding box center [403, 240] width 32 height 15
type input "16吋金鑽雙棍(62000)"
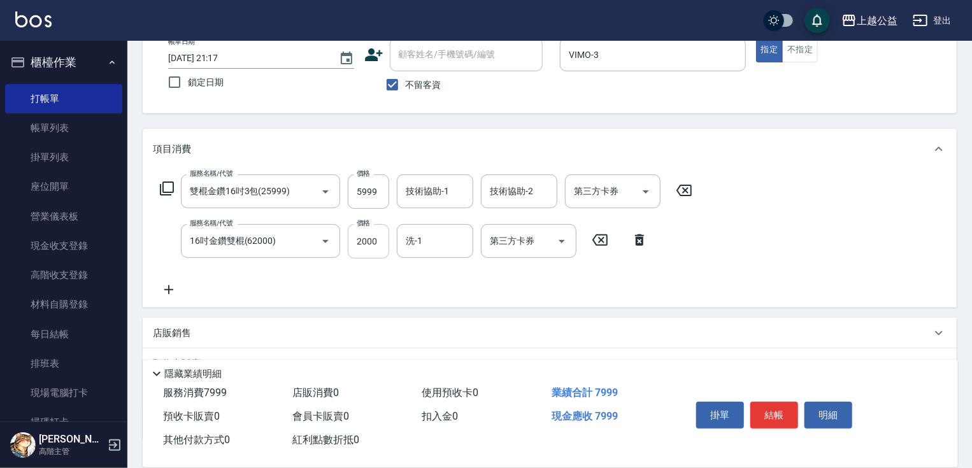
click at [376, 241] on input "2000" at bounding box center [368, 241] width 41 height 34
type input "1999"
type input "[PERSON_NAME]-32"
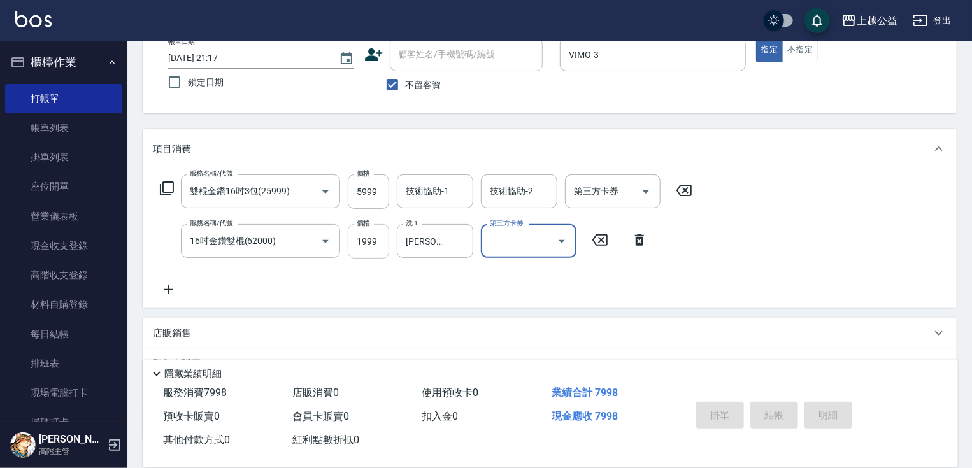
type input "[DATE] 21:18"
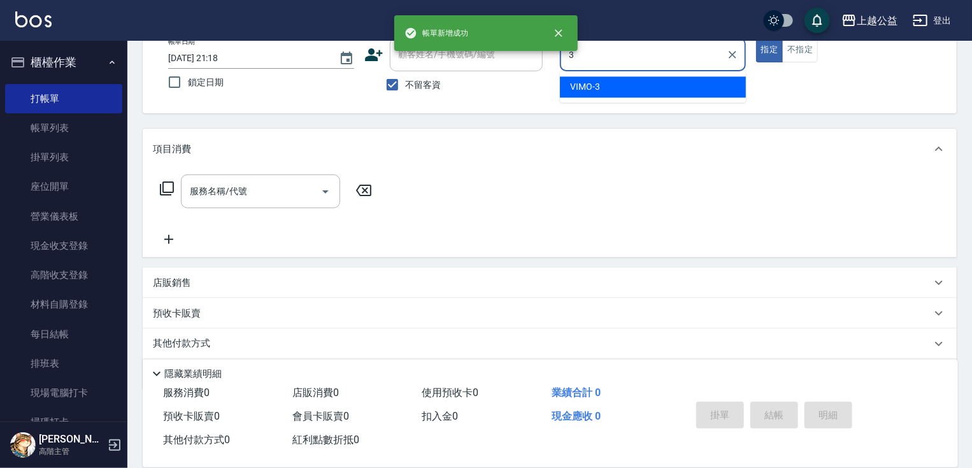
type input "VIMO-3"
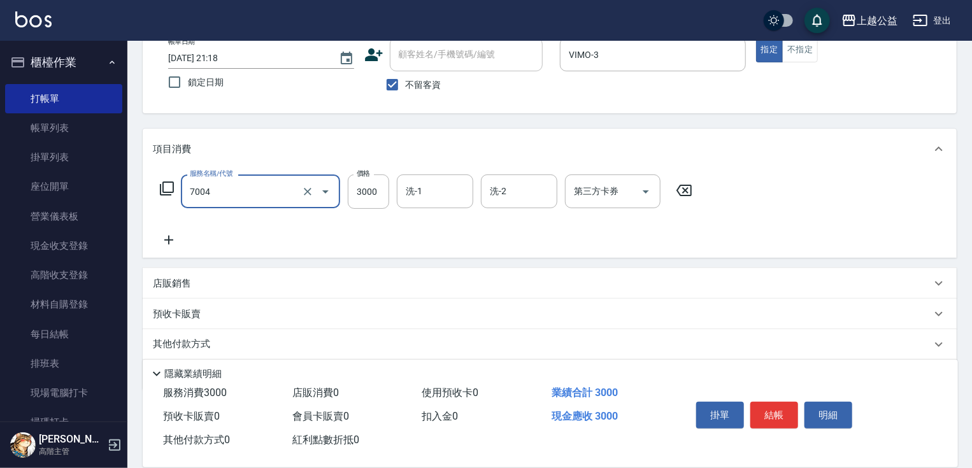
type input "重整3包(7004)"
type input "4000"
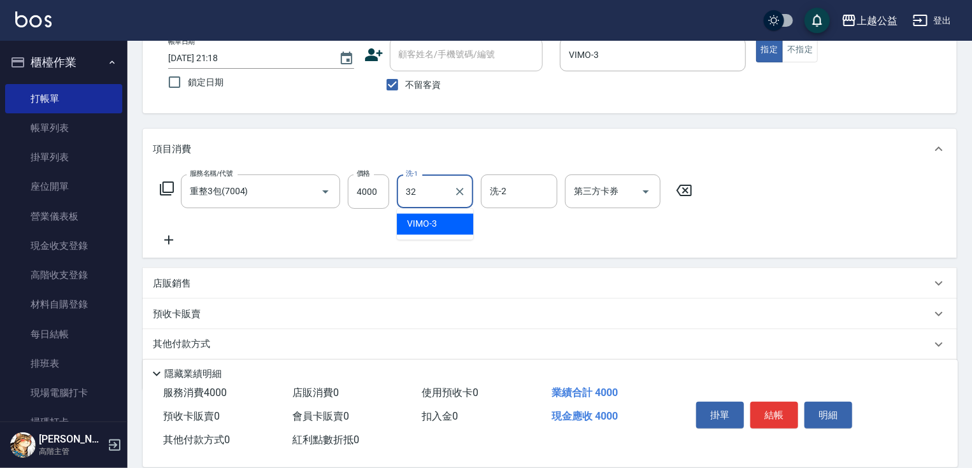
type input "[PERSON_NAME]-32"
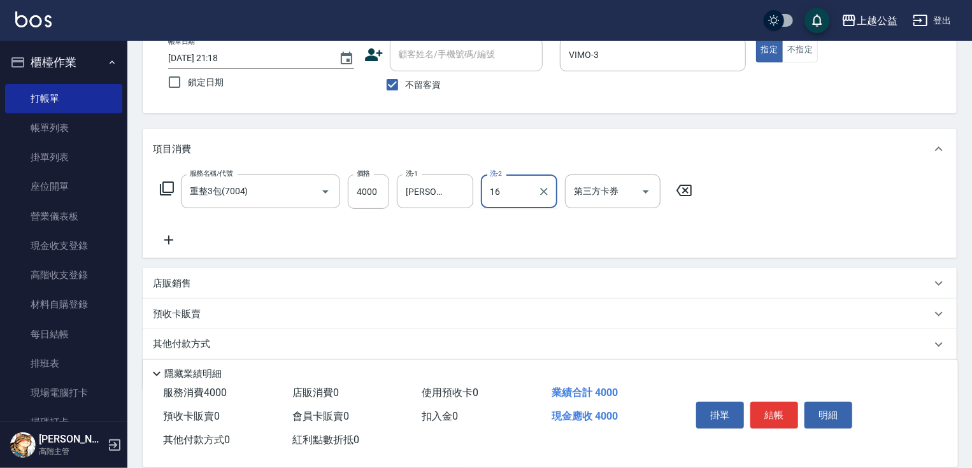
type input "16"
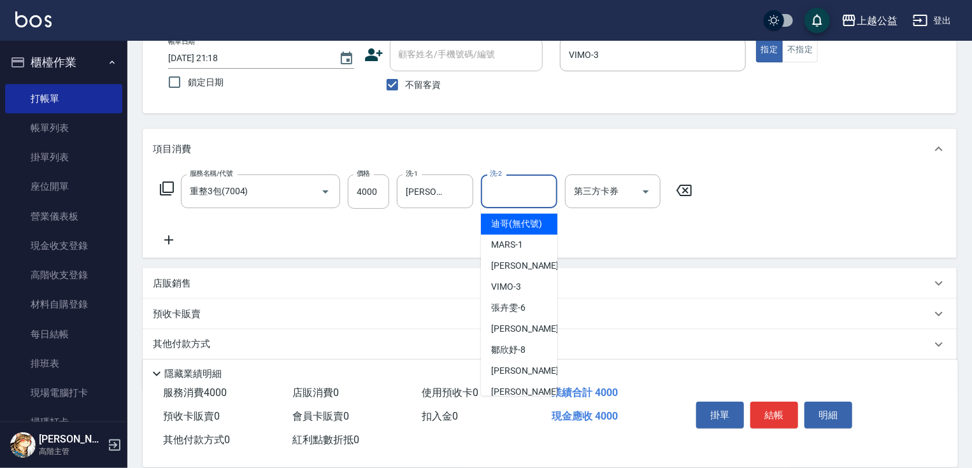
click at [525, 201] on input "洗-2" at bounding box center [519, 191] width 65 height 22
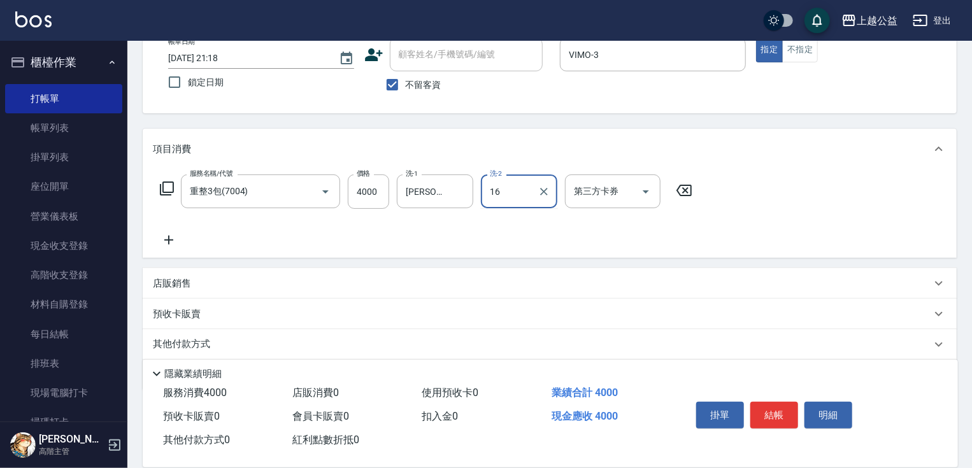
type input "1"
type input "[PERSON_NAME]-6"
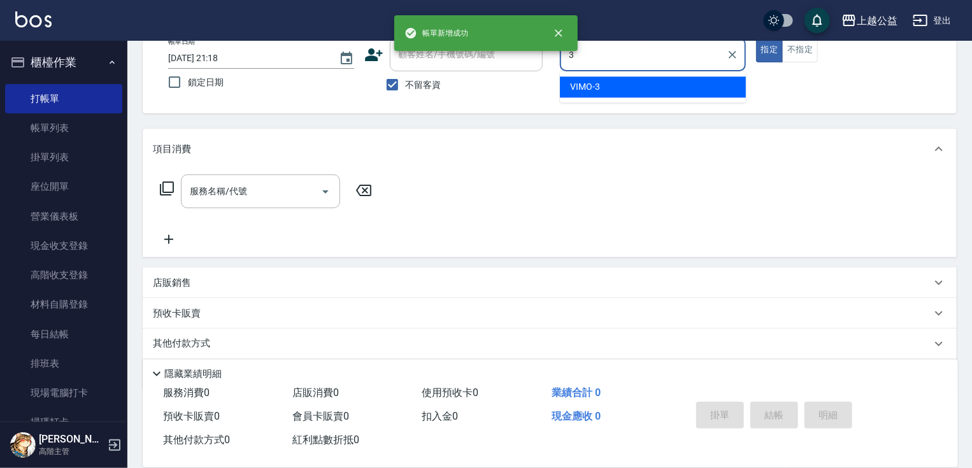
type input "VIMO-3"
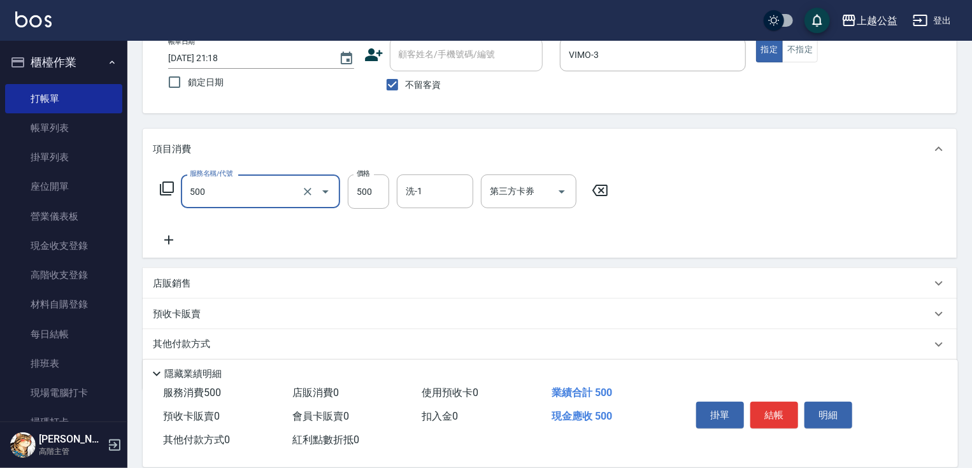
type input "洗剪500(500)"
type input "450"
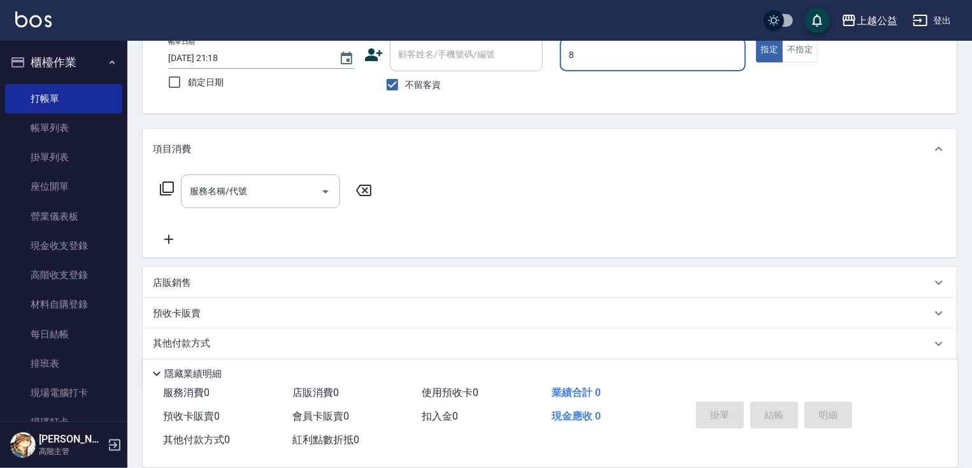
type input "[PERSON_NAME]-8"
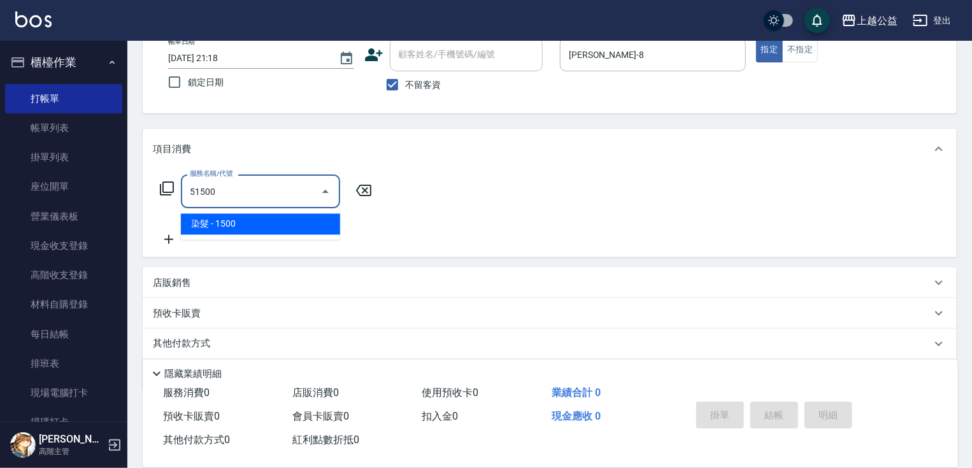
type input "染髮(51500)"
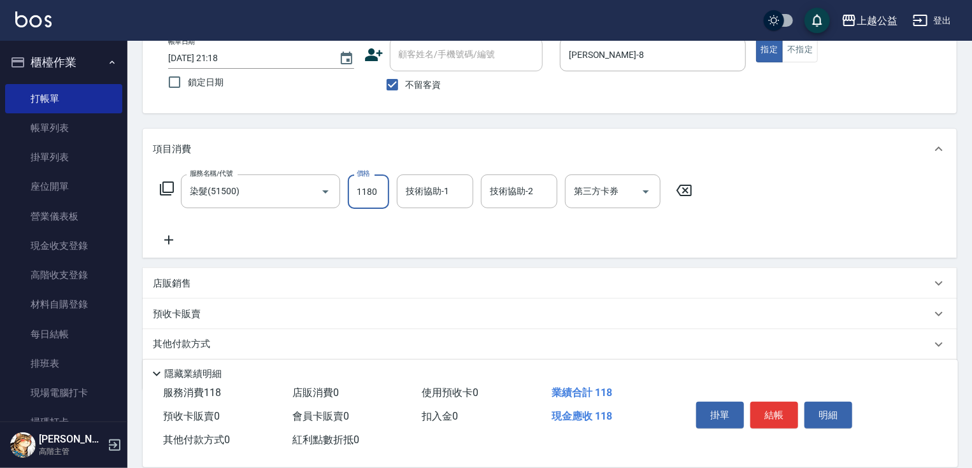
type input "1180"
type input "MARS-1"
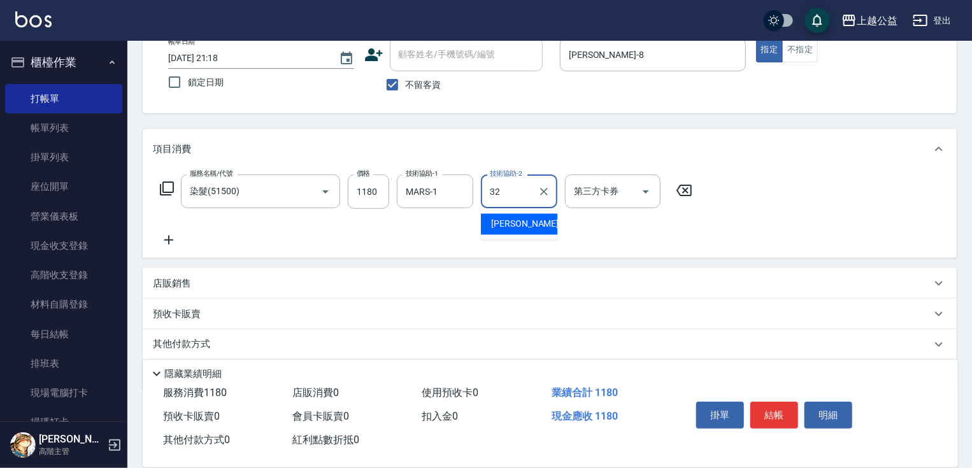
type input "[PERSON_NAME]-32"
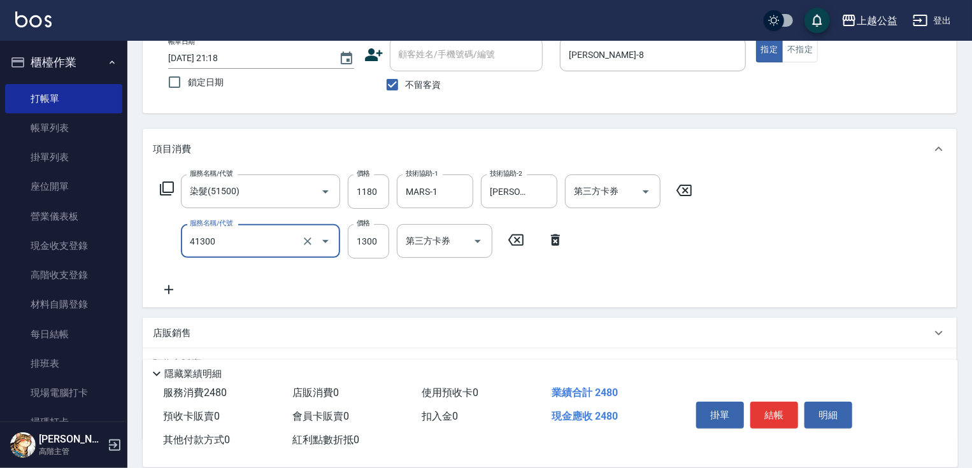
type input "鏡面1300(41300)"
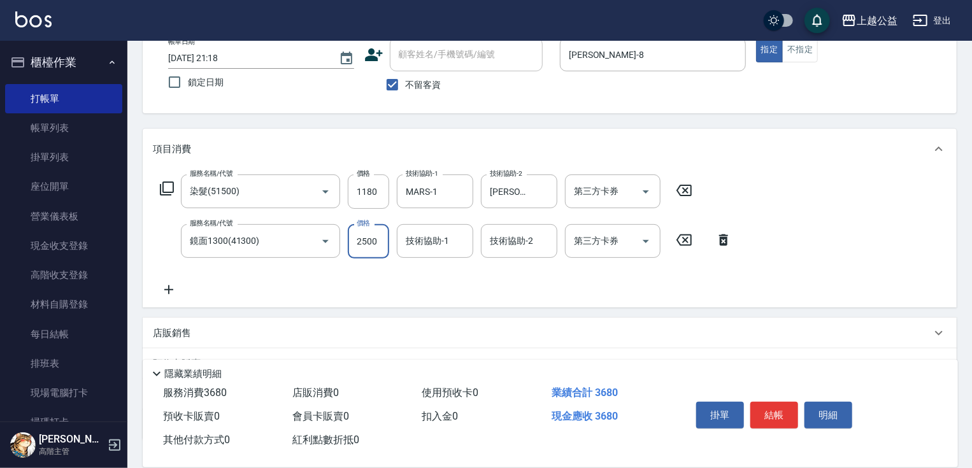
type input "2500"
type input "[PERSON_NAME]-32"
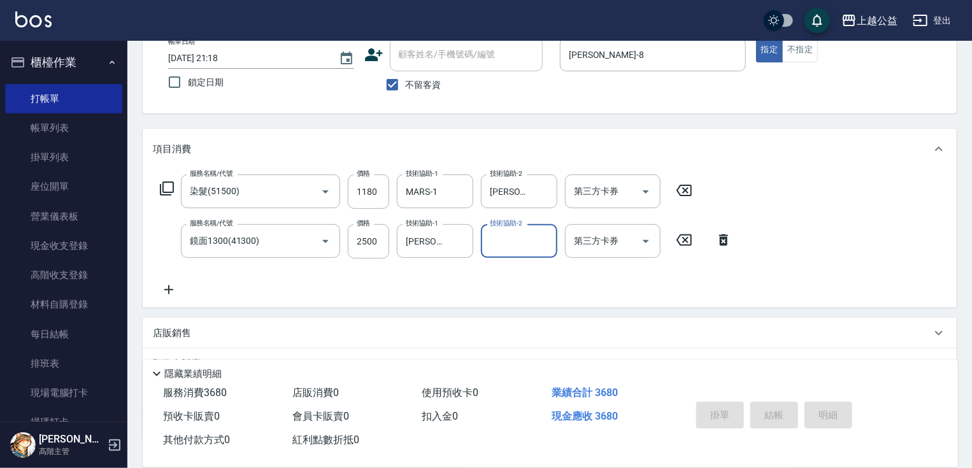
type input "[DATE] 21:19"
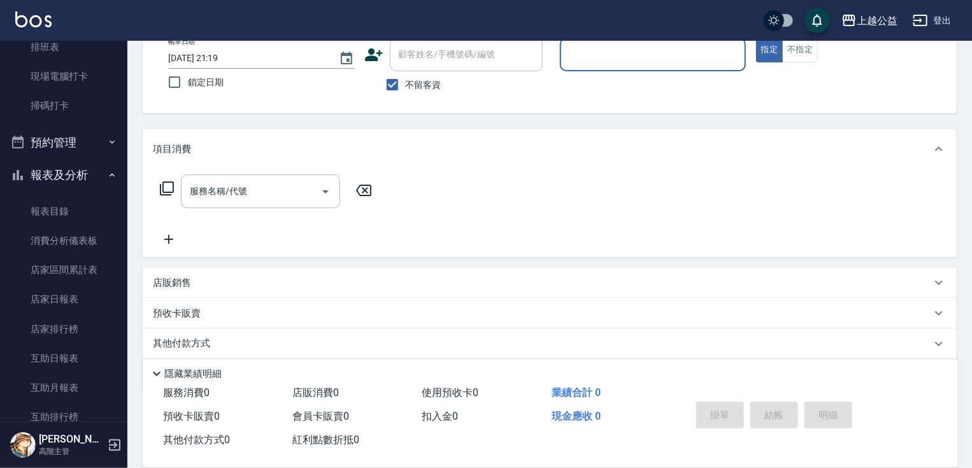
scroll to position [0, 0]
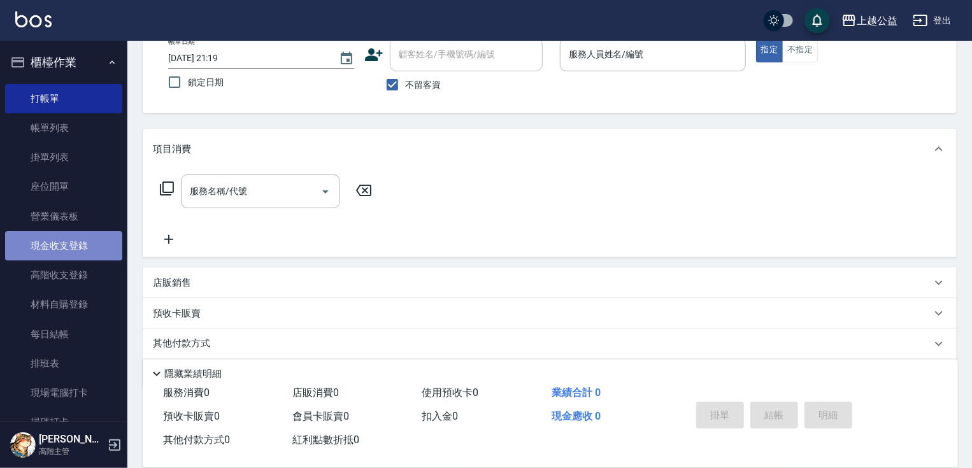
click at [76, 242] on link "現金收支登錄" at bounding box center [63, 245] width 117 height 29
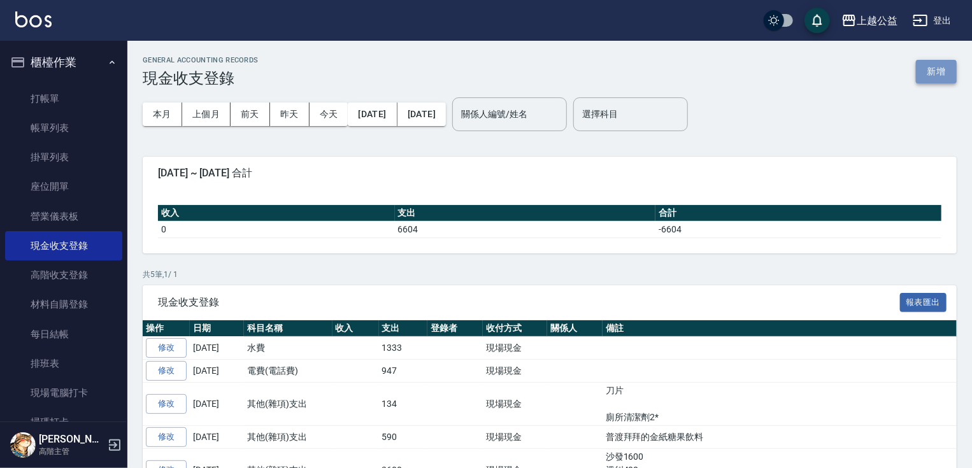
click at [940, 69] on button "新增" at bounding box center [936, 72] width 41 height 24
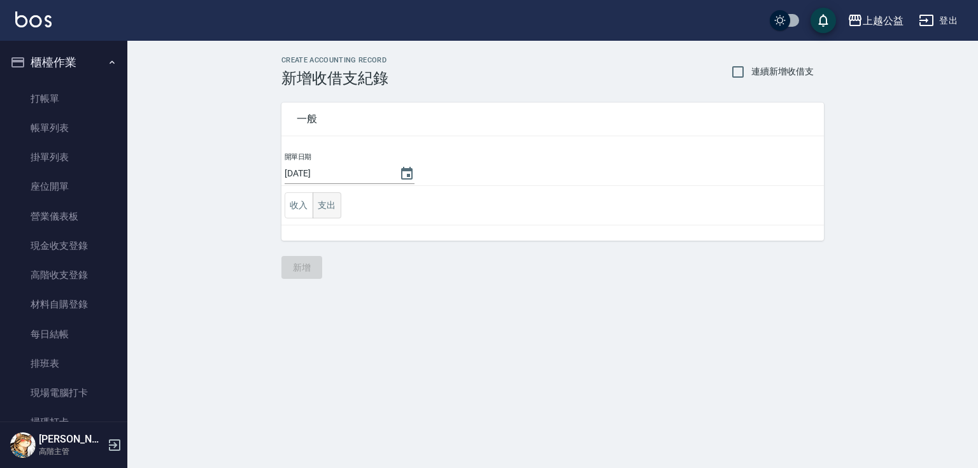
click at [327, 209] on button "支出" at bounding box center [327, 205] width 29 height 26
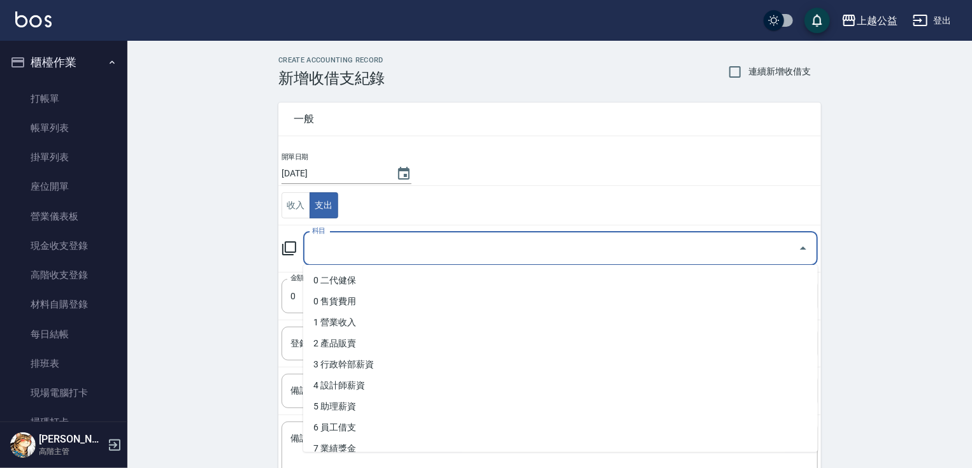
click at [501, 243] on input "科目" at bounding box center [551, 249] width 484 height 22
click at [295, 204] on button "收入" at bounding box center [296, 205] width 29 height 26
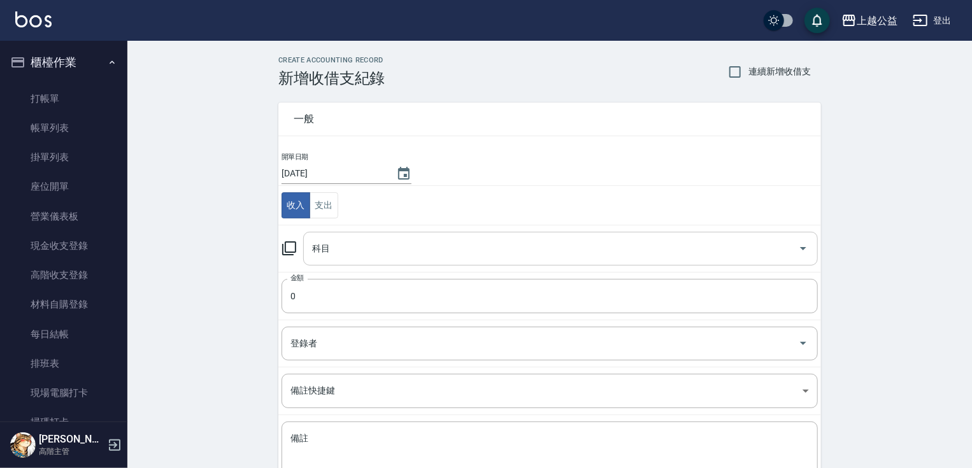
click at [333, 231] on td "科目 科目" at bounding box center [549, 248] width 543 height 47
click at [333, 245] on input "科目" at bounding box center [551, 249] width 484 height 22
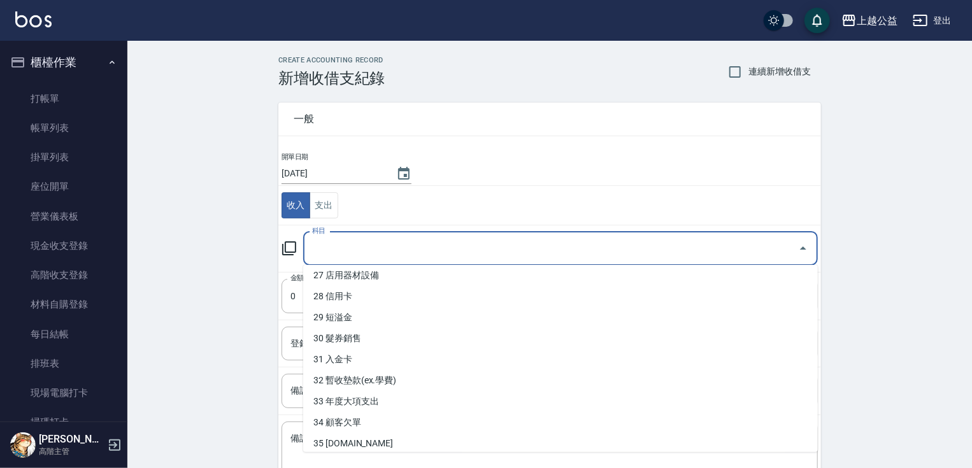
scroll to position [552, 0]
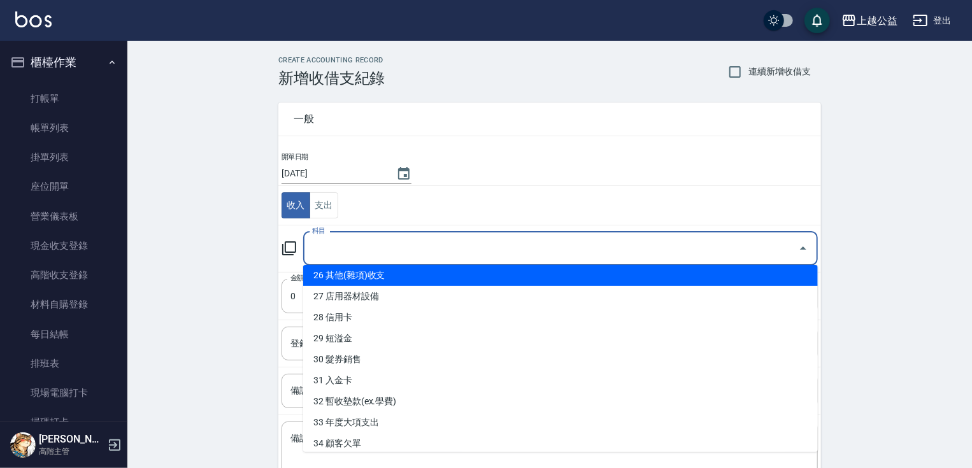
type input "26 其他(雜項)收支"
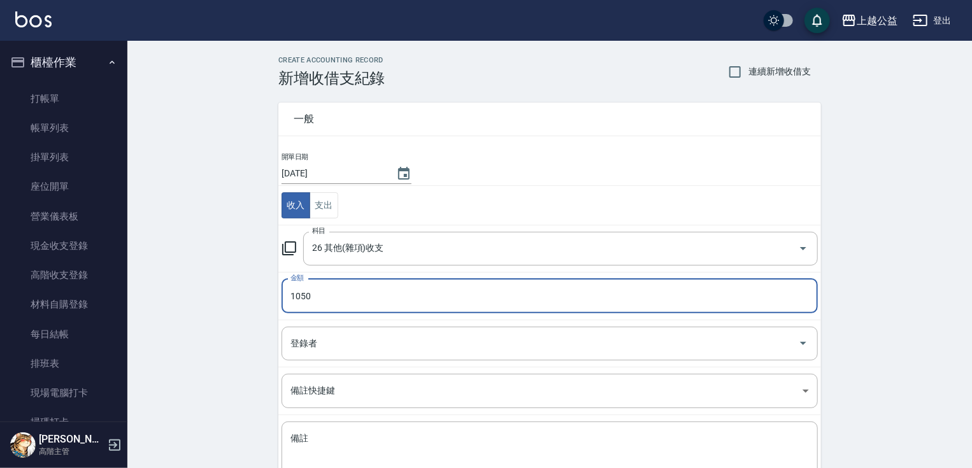
type input "1050"
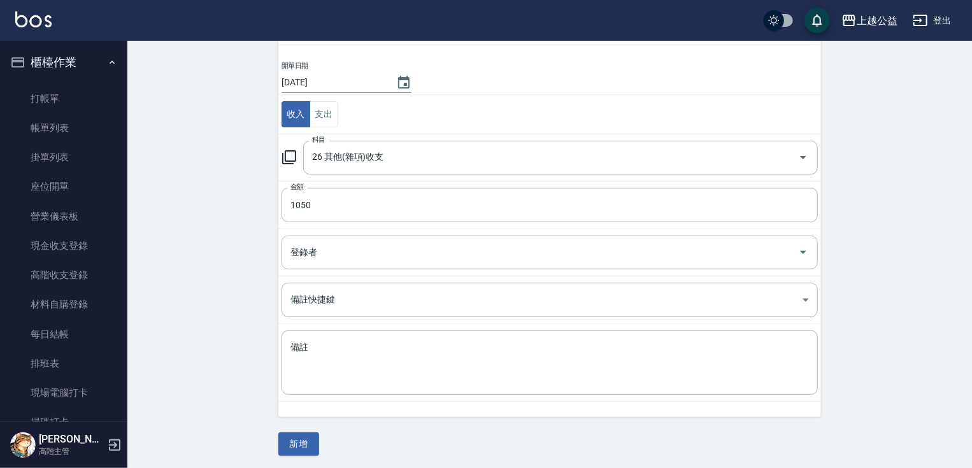
scroll to position [92, 0]
drag, startPoint x: 253, startPoint y: 298, endPoint x: 274, endPoint y: 366, distance: 71.3
click at [322, 433] on div "一般 開單日期 [DATE] 收入 支出 科目 26 其他(雜項)收支 科目 金額 1050 金額 登錄者 登錄者 備註快捷鍵 ​ 備註快捷鍵 備註 x 備註…" at bounding box center [549, 225] width 543 height 460
click at [275, 438] on div "CREATE ACCOUNTING RECORD 新增收借支紀錄 連續新增收借支 一般 開單日期 [DATE] 收入 支出 科目 26 其他(雜項)收支 科目…" at bounding box center [549, 209] width 573 height 491
click at [324, 351] on textarea "備註" at bounding box center [549, 361] width 519 height 43
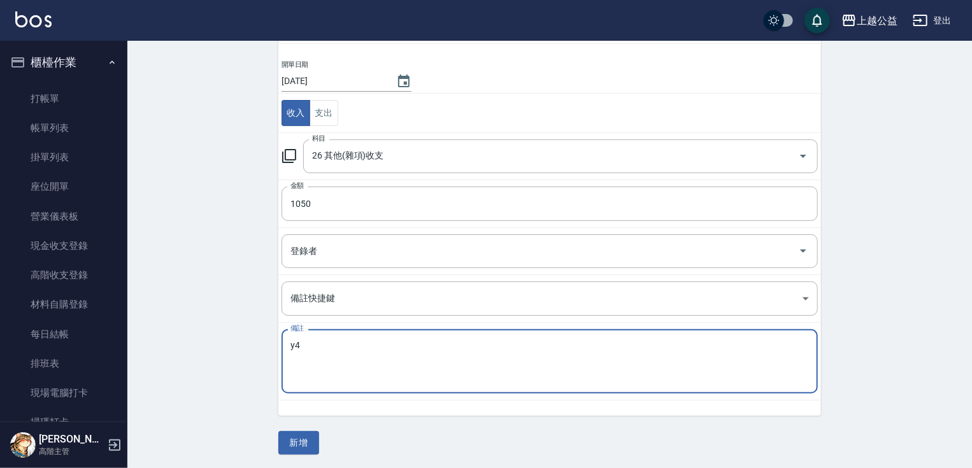
type textarea "y"
type textarea "自購"
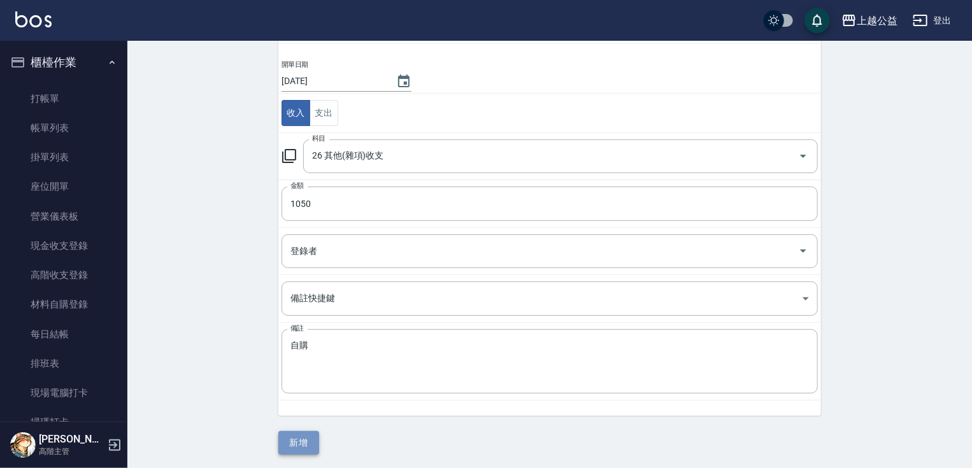
click at [301, 440] on button "新增" at bounding box center [298, 443] width 41 height 24
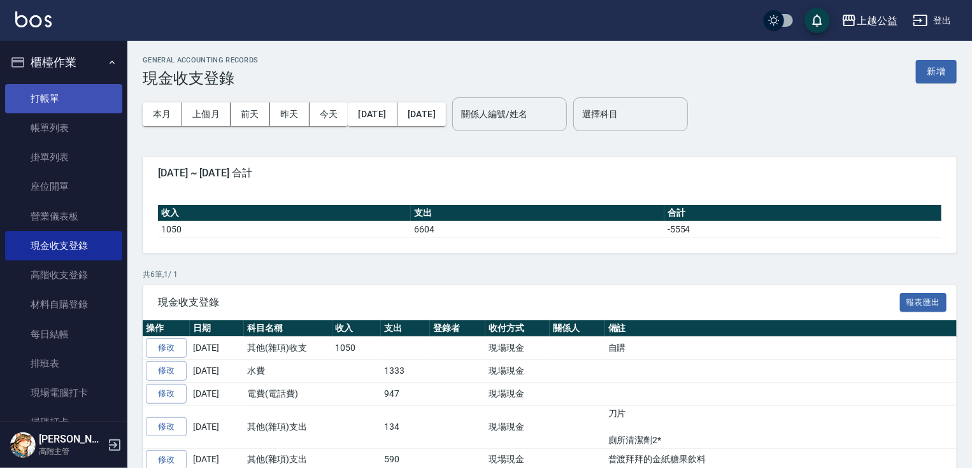
click at [59, 93] on link "打帳單" at bounding box center [63, 98] width 117 height 29
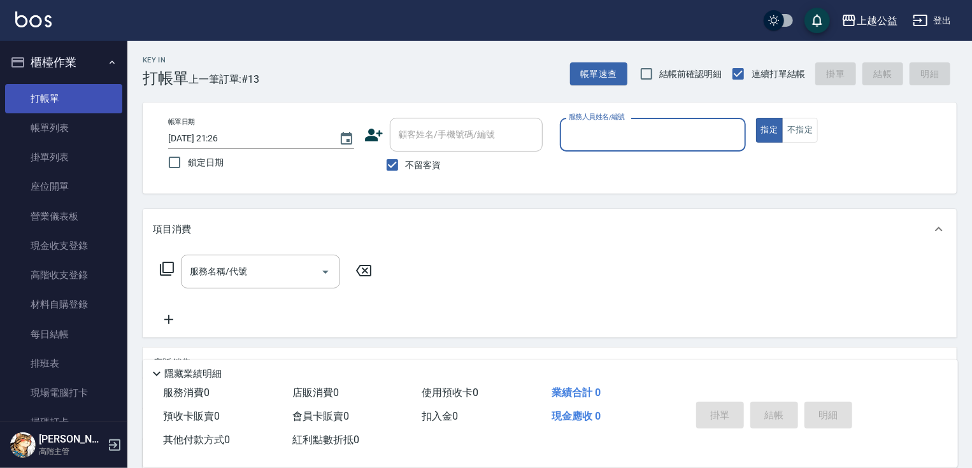
click at [80, 101] on link "打帳單" at bounding box center [63, 98] width 117 height 29
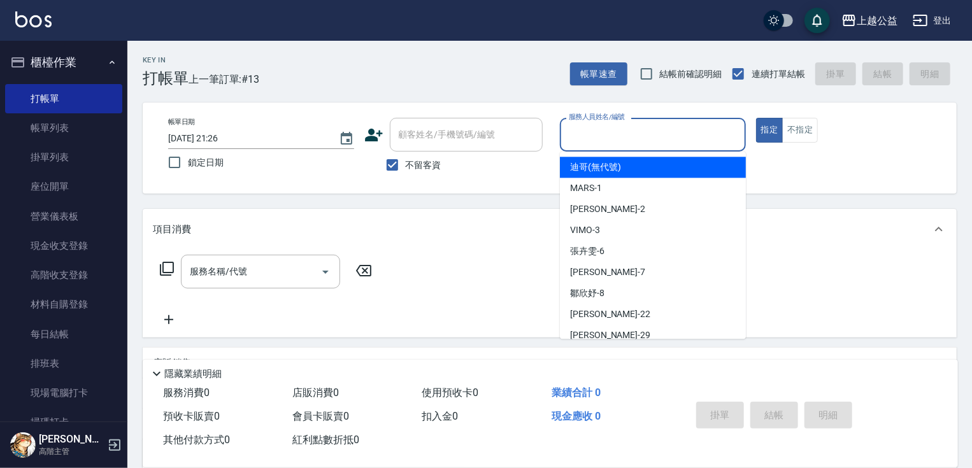
click at [575, 128] on input "服務人員姓名/編號" at bounding box center [653, 135] width 175 height 22
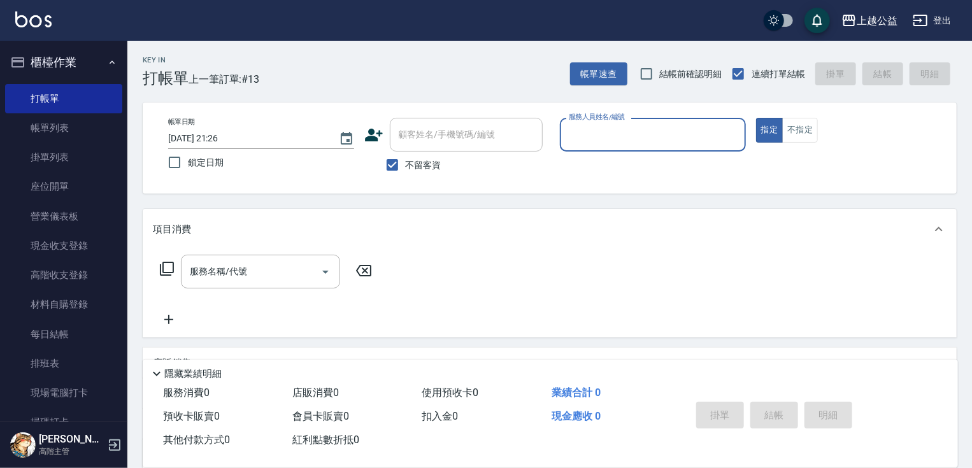
click at [658, 128] on input "服務人員姓名/編號" at bounding box center [653, 135] width 175 height 22
type input "[PERSON_NAME]-8"
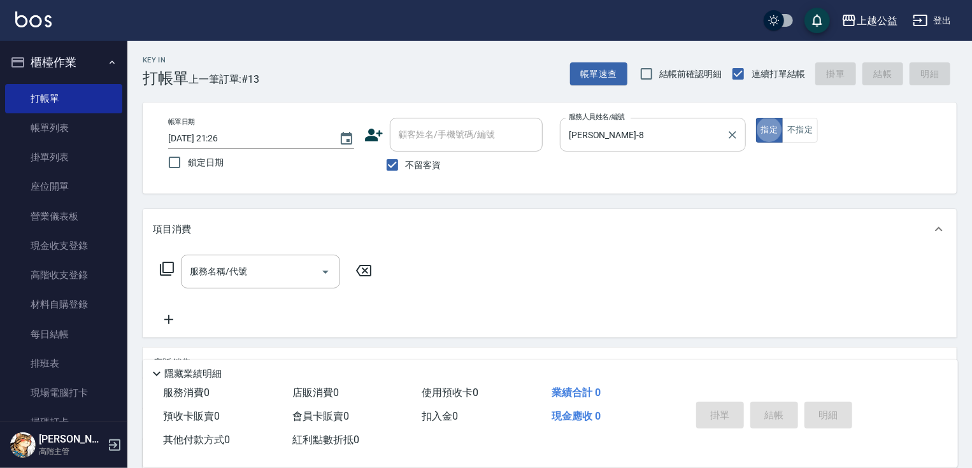
type button "true"
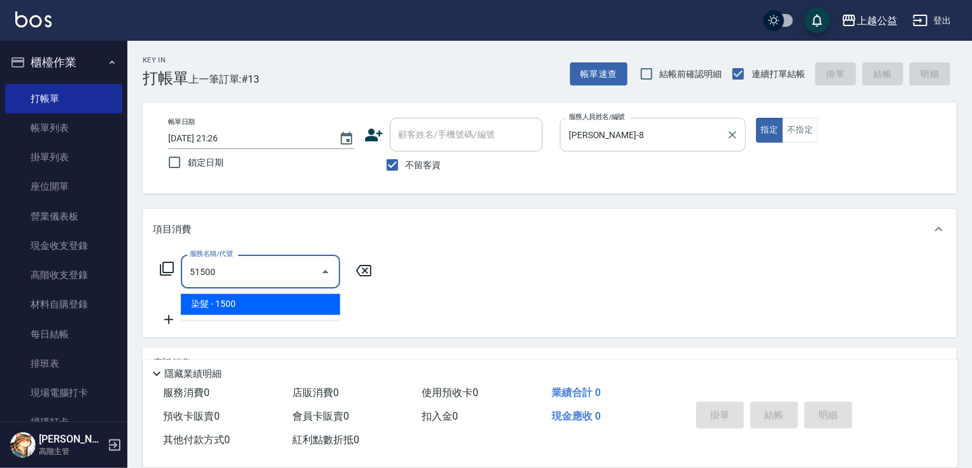
type input "染髮(51500)"
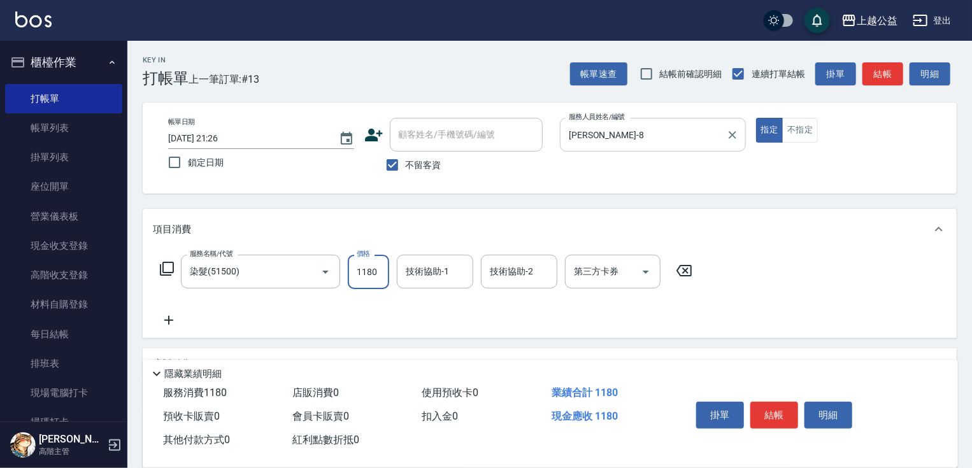
type input "1180"
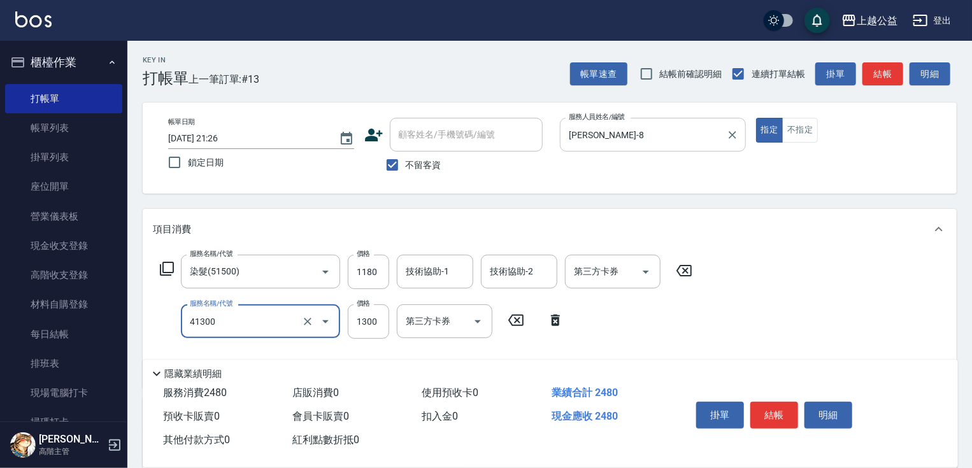
type input "鏡面1300(41300)"
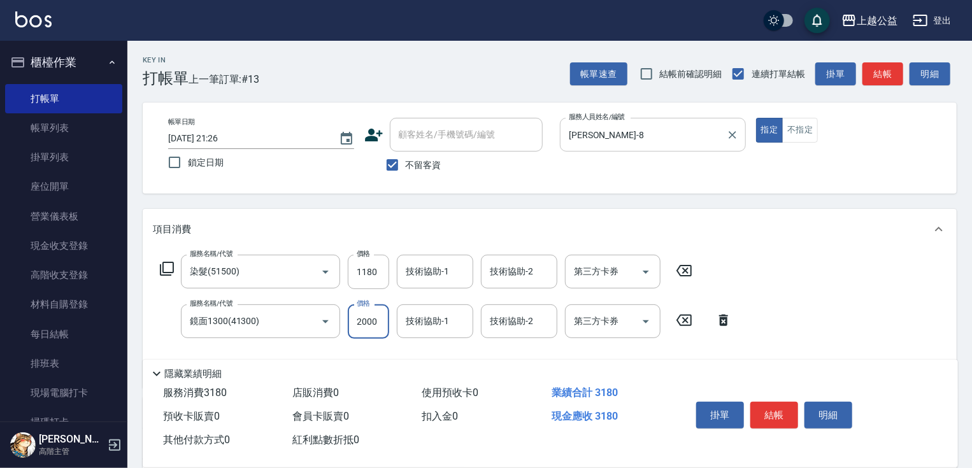
type input "2000"
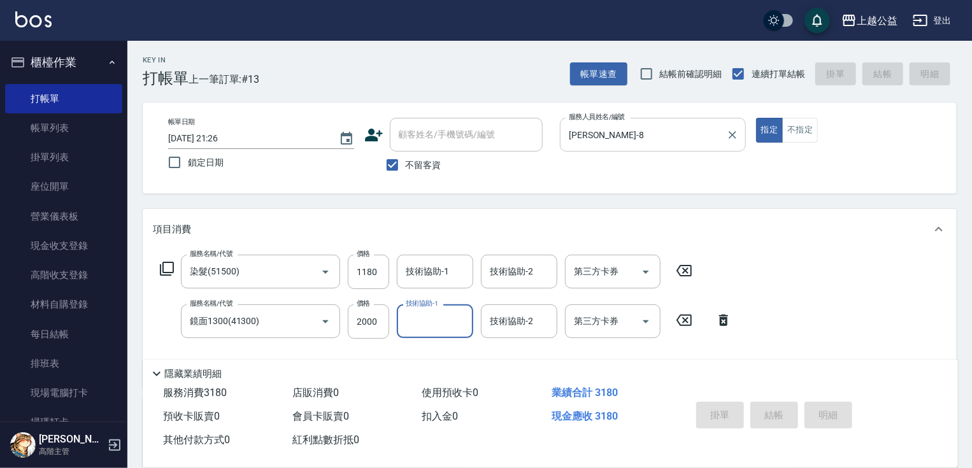
type input "[DATE] 21:28"
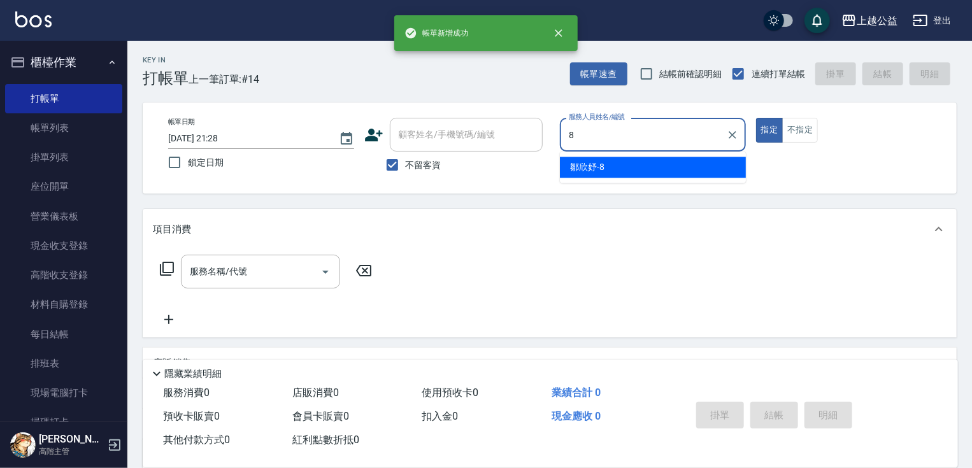
type input "[PERSON_NAME]-8"
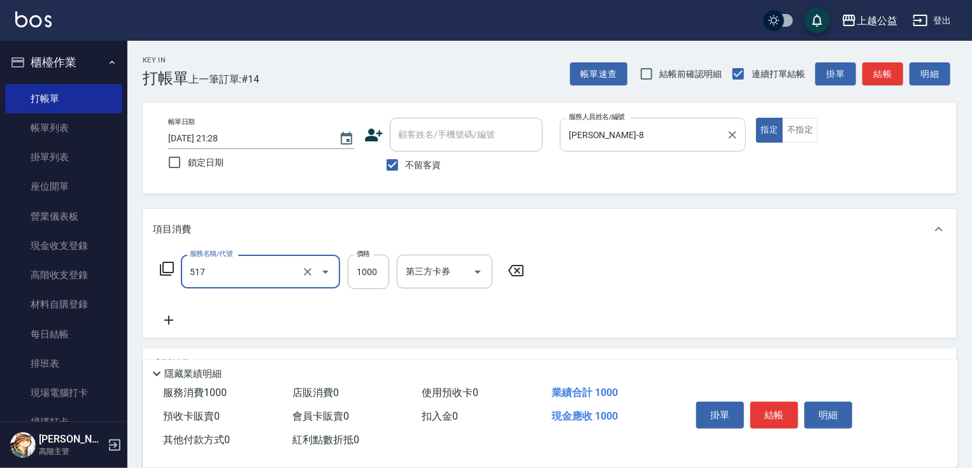
type input "染髮1000(517)"
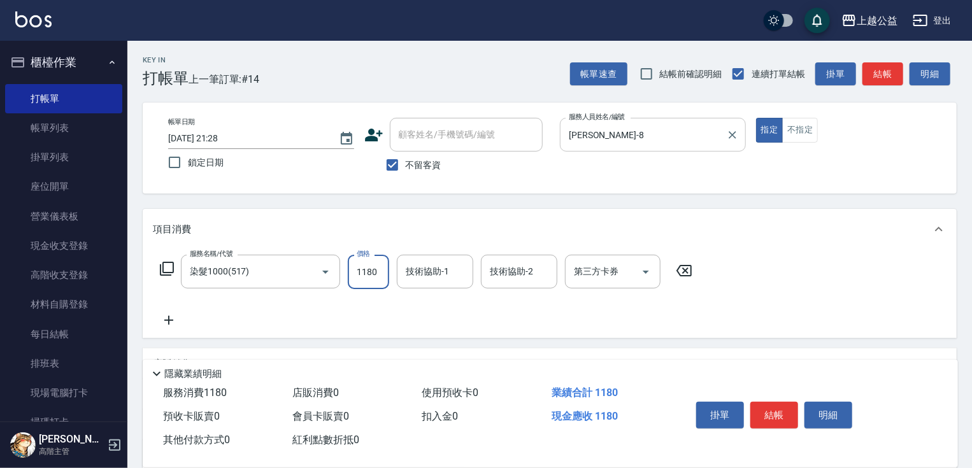
type input "1180"
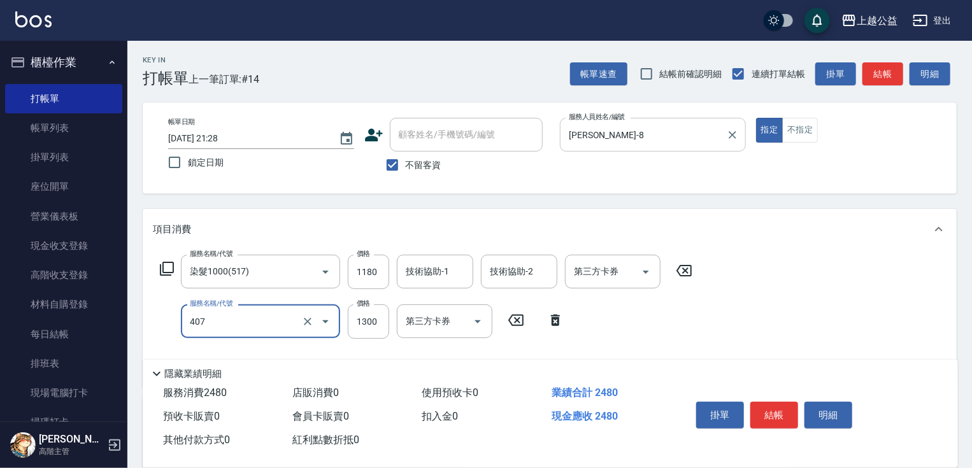
type input "女神鉑金護髮(407)"
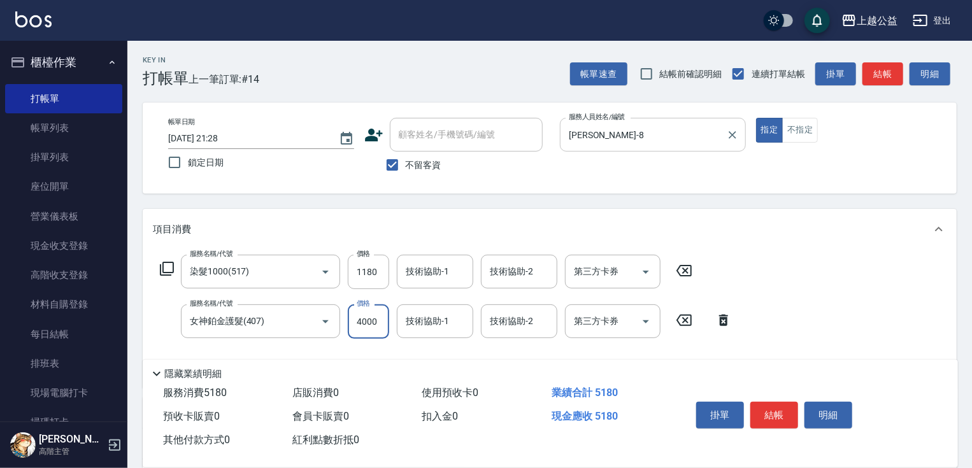
type input "4000"
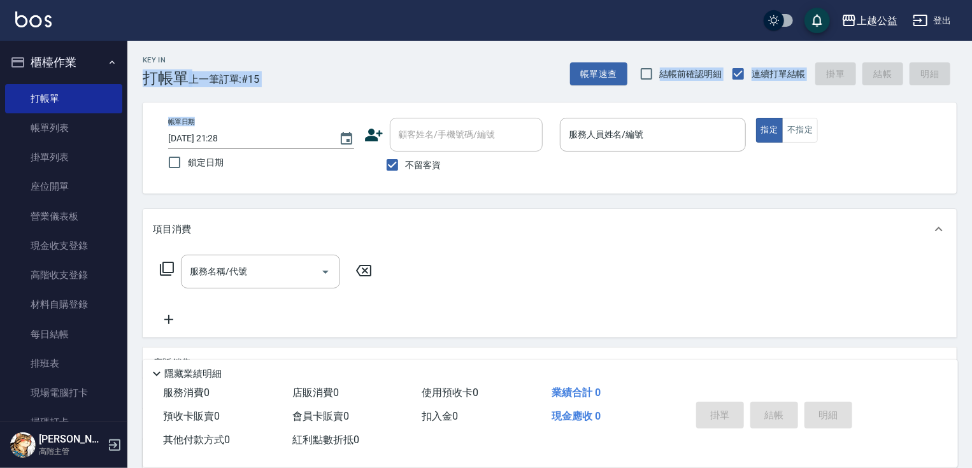
drag, startPoint x: 128, startPoint y: 81, endPoint x: 130, endPoint y: 125, distance: 44.6
click at [130, 125] on div "Key In 打帳單 上一筆訂單:#15 帳單速查 結帳前確認明細 連續打單結帳 掛單 結帳 明細 帳單日期 [DATE] 21:28 鎖定日期 顧客姓名/手…" at bounding box center [549, 316] width 845 height 550
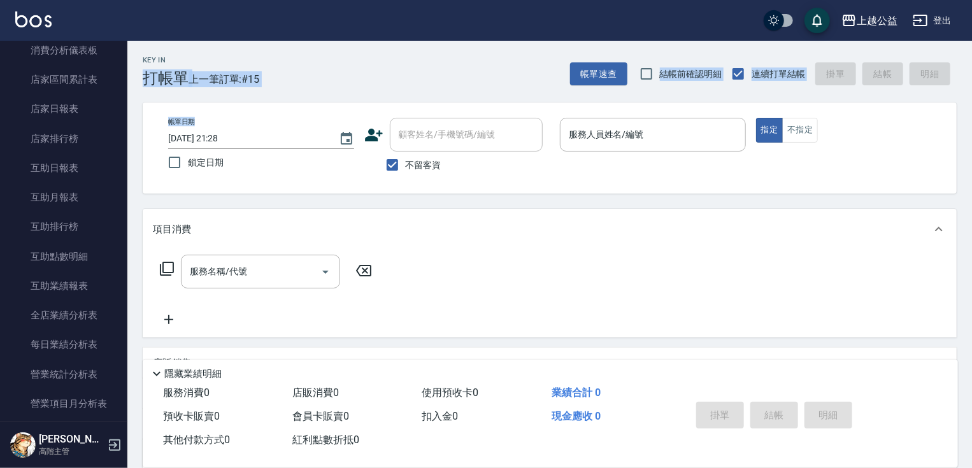
scroll to position [547, 0]
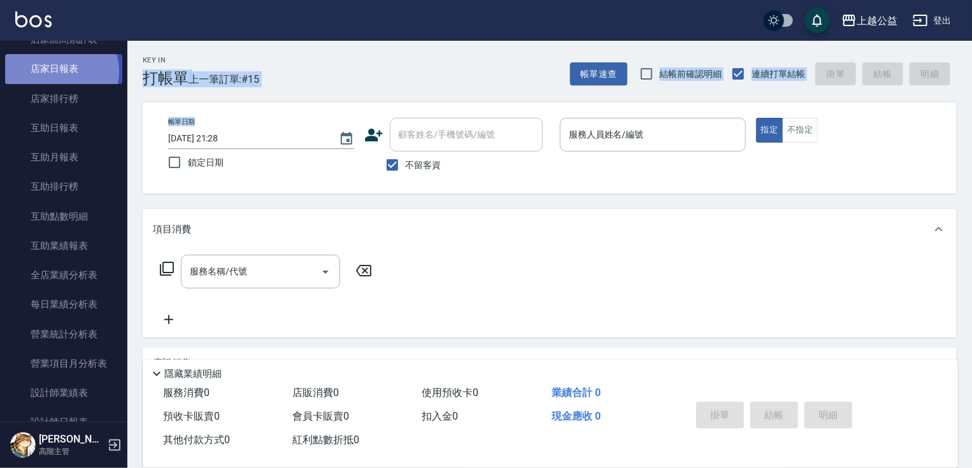
click at [56, 71] on link "店家日報表" at bounding box center [63, 68] width 117 height 29
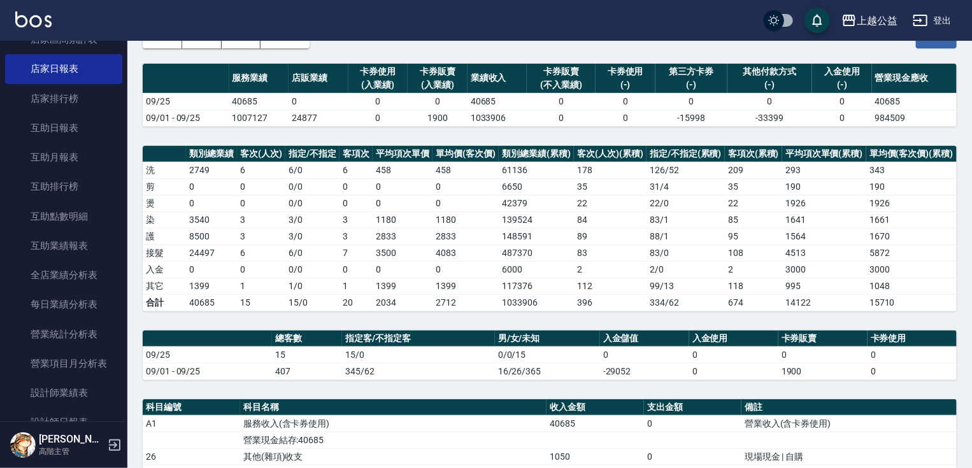
scroll to position [419, 0]
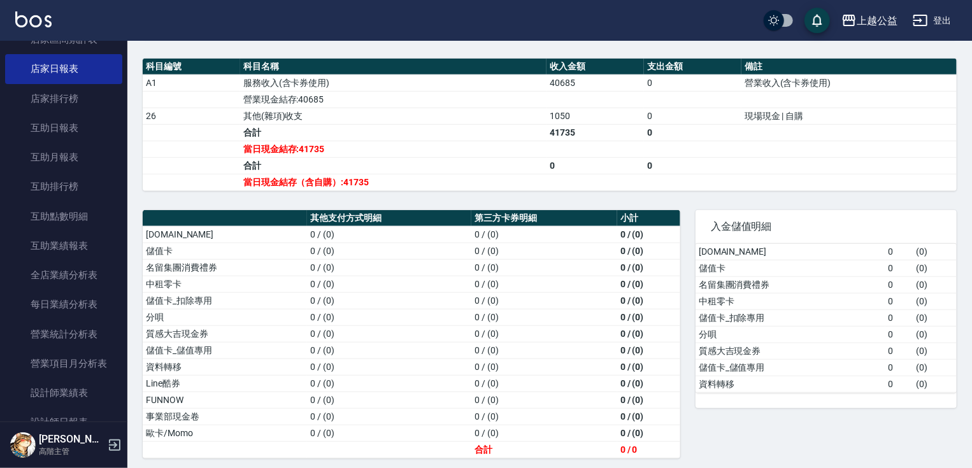
drag, startPoint x: 455, startPoint y: 262, endPoint x: 479, endPoint y: 459, distance: 198.3
click at [818, 157] on td "a dense table" at bounding box center [848, 165] width 215 height 17
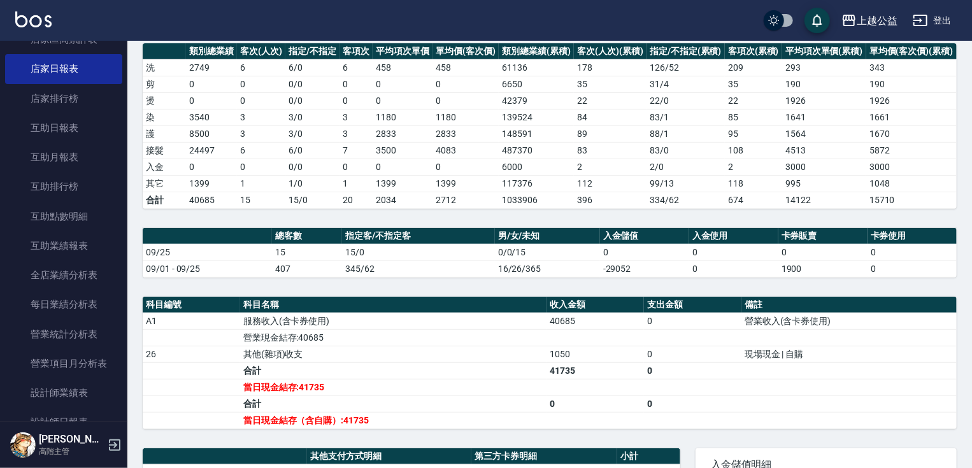
drag, startPoint x: 800, startPoint y: 282, endPoint x: 798, endPoint y: 201, distance: 80.9
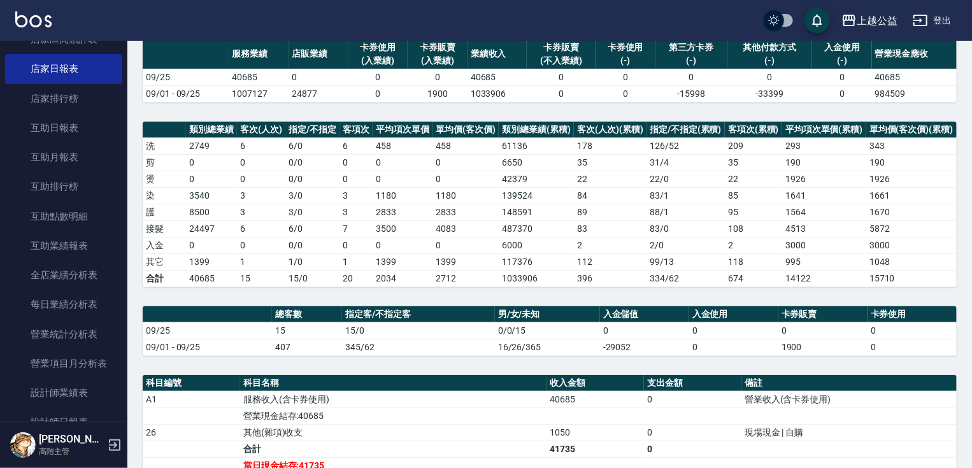
drag, startPoint x: 813, startPoint y: 231, endPoint x: 810, endPoint y: 203, distance: 28.2
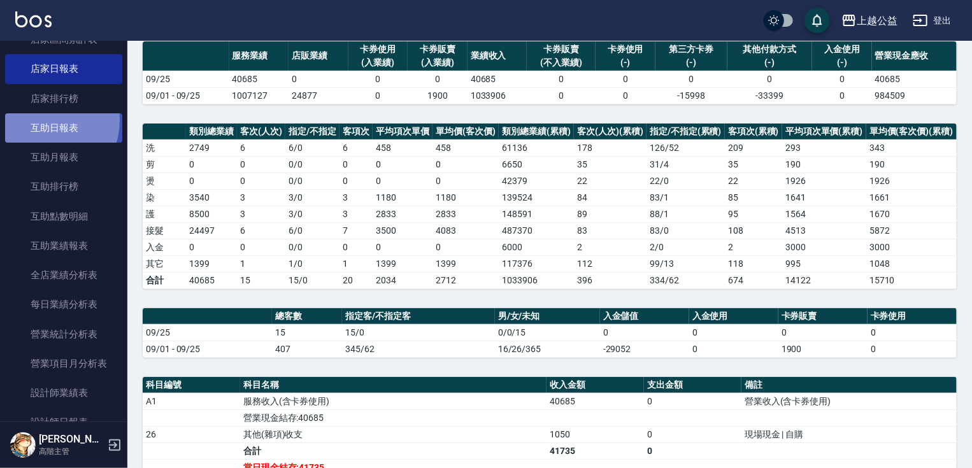
click at [40, 120] on link "互助日報表" at bounding box center [63, 127] width 117 height 29
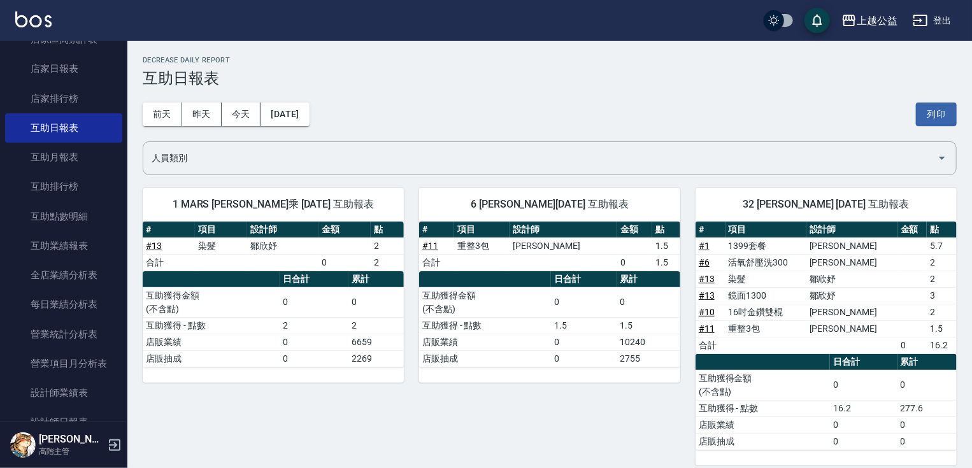
scroll to position [10, 0]
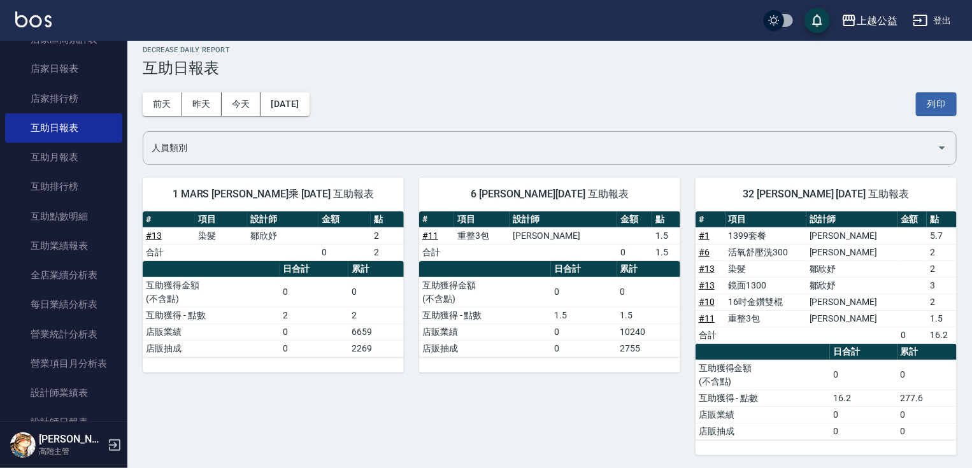
drag, startPoint x: 908, startPoint y: 418, endPoint x: 846, endPoint y: 411, distance: 62.8
drag, startPoint x: 849, startPoint y: 398, endPoint x: 849, endPoint y: 466, distance: 67.5
drag, startPoint x: 525, startPoint y: 390, endPoint x: 0, endPoint y: 325, distance: 529.0
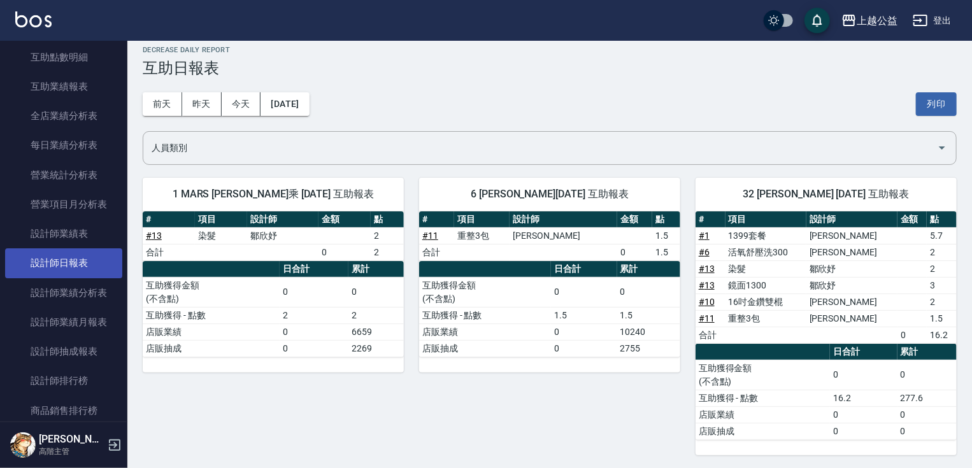
scroll to position [710, 0]
click at [94, 258] on link "設計師日報表" at bounding box center [63, 259] width 117 height 29
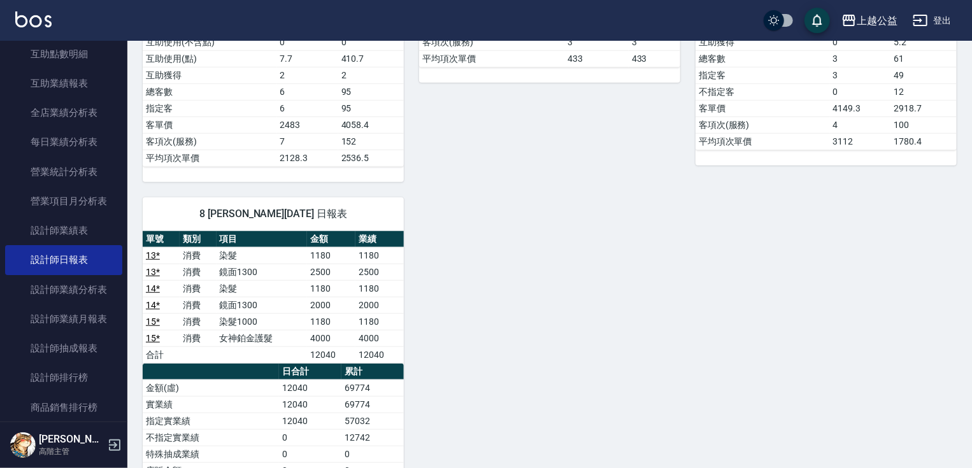
drag, startPoint x: 738, startPoint y: 354, endPoint x: 745, endPoint y: 375, distance: 21.6
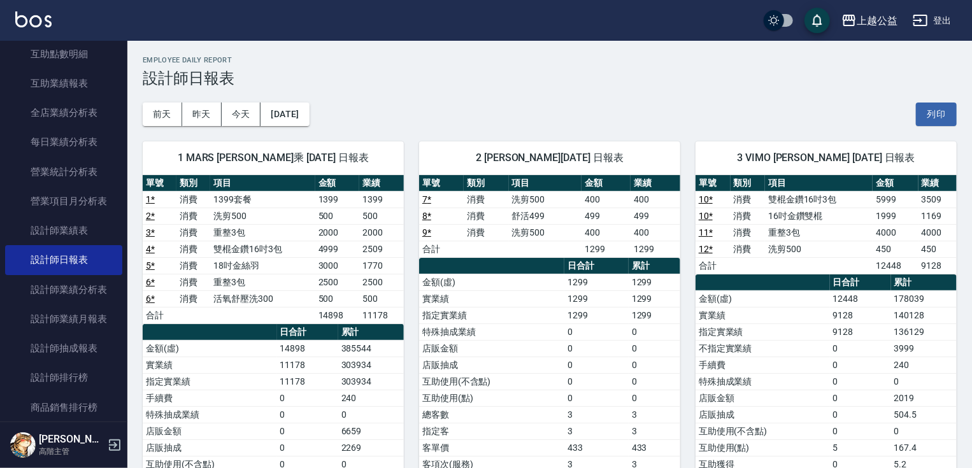
drag, startPoint x: 821, startPoint y: 250, endPoint x: 789, endPoint y: 100, distance: 153.7
